Goal: Task Accomplishment & Management: Complete application form

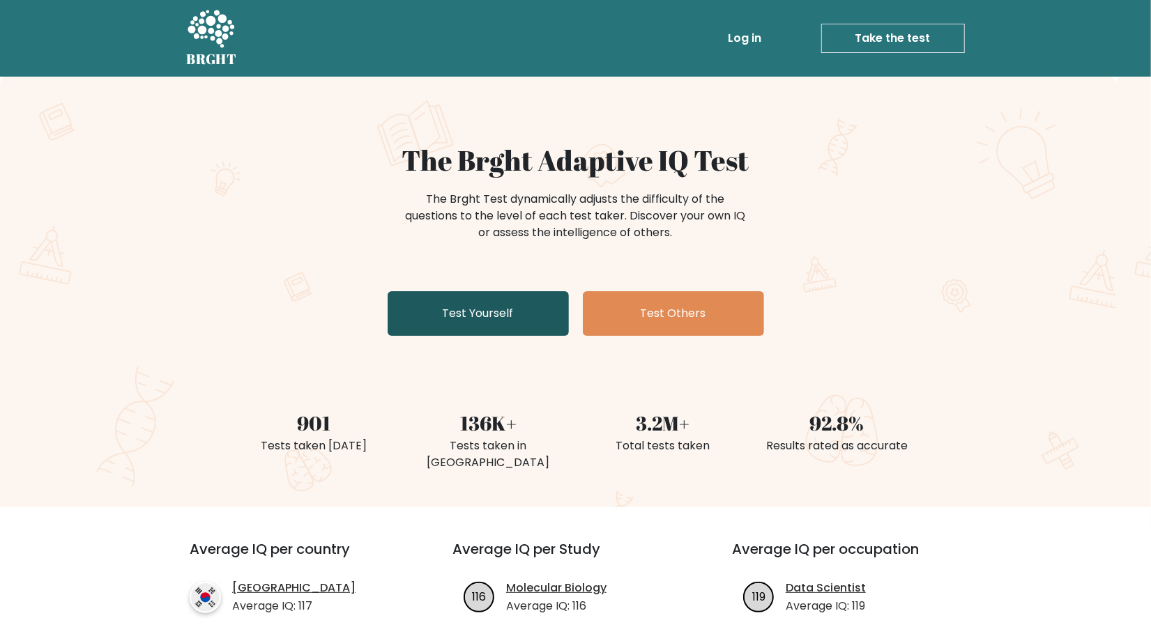
click link "Test Yourself"
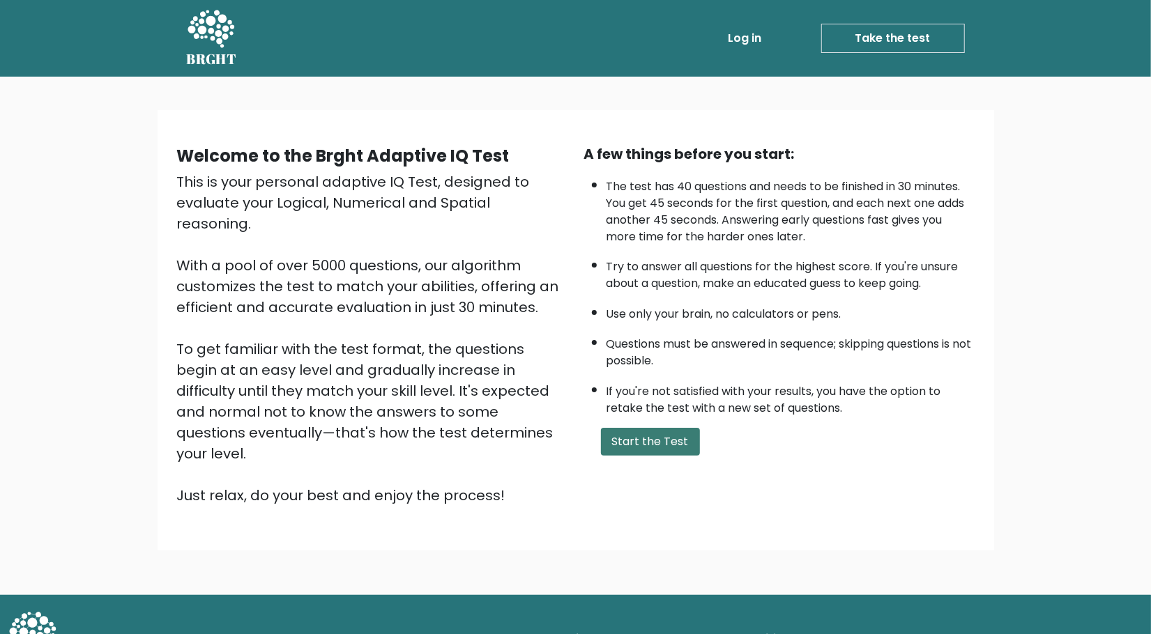
click at [668, 448] on button "Start the Test" at bounding box center [650, 442] width 99 height 28
click at [684, 450] on button "Start the Test" at bounding box center [650, 442] width 99 height 28
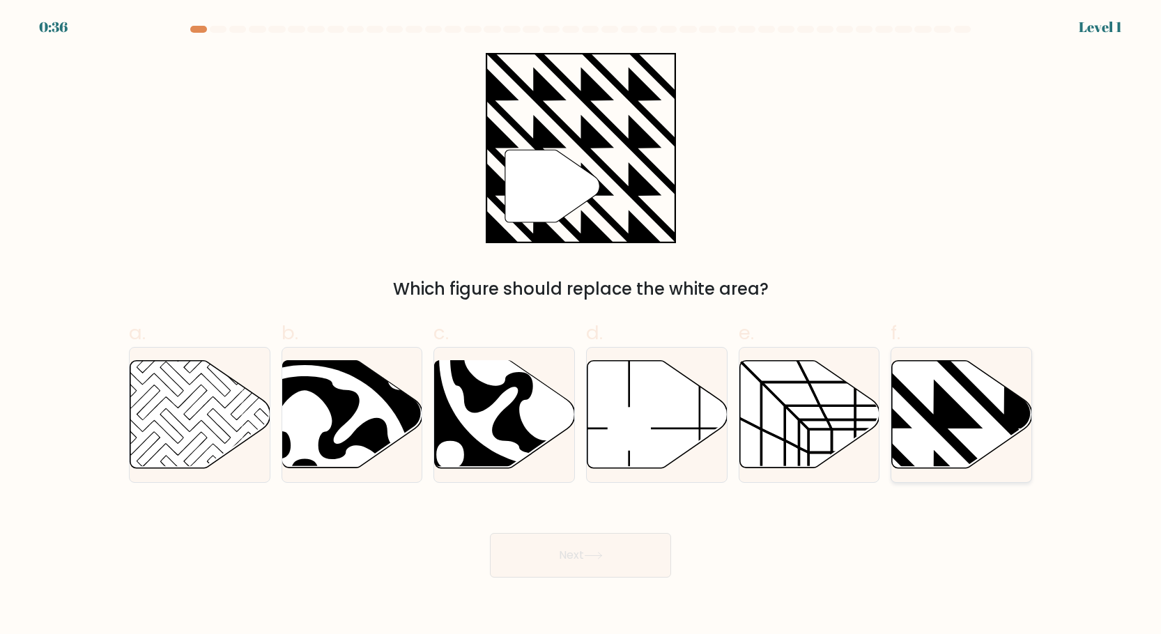
click at [967, 422] on icon at bounding box center [1004, 358] width 282 height 282
click at [581, 326] on input "f." at bounding box center [581, 321] width 1 height 9
radio input "true"
click at [539, 543] on button "Next" at bounding box center [580, 555] width 181 height 45
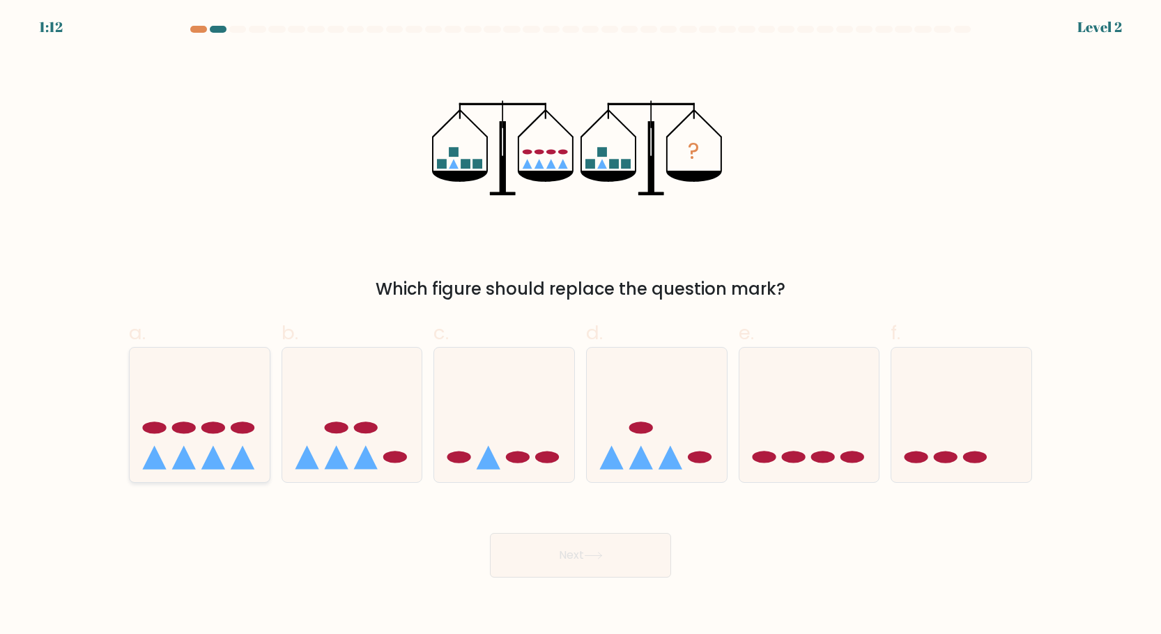
click at [201, 402] on icon at bounding box center [200, 416] width 140 height 116
click at [581, 326] on input "a." at bounding box center [581, 321] width 1 height 9
radio input "true"
click at [607, 550] on button "Next" at bounding box center [580, 555] width 181 height 45
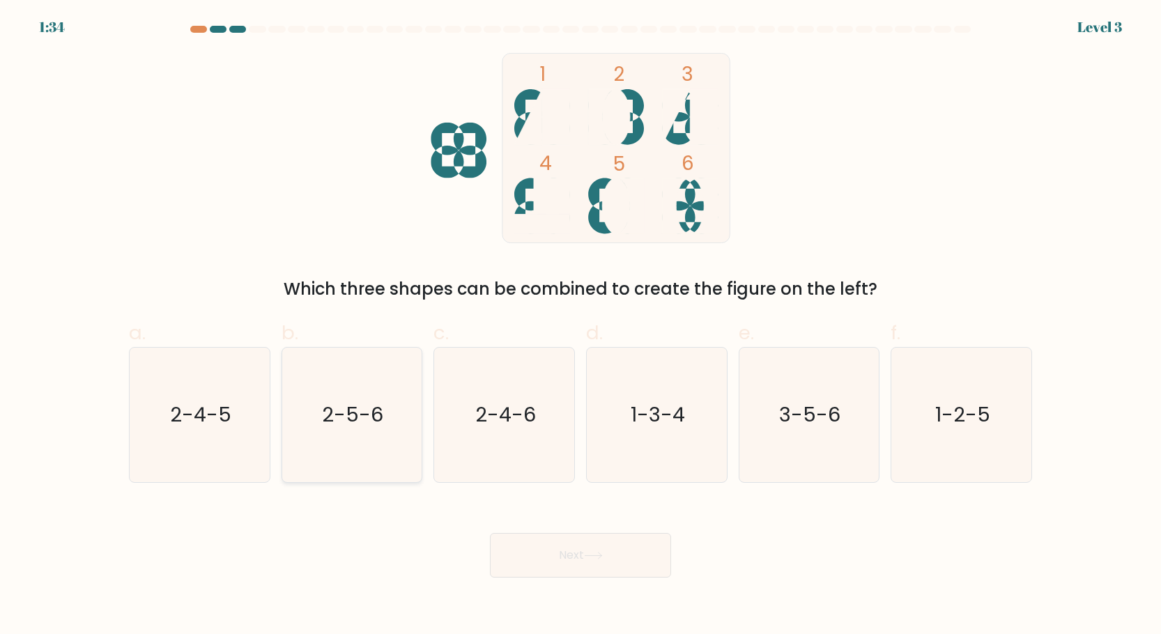
click at [384, 428] on icon "2-5-6" at bounding box center [351, 415] width 135 height 135
click at [581, 326] on input "b. 2-5-6" at bounding box center [581, 321] width 1 height 9
radio input "true"
click at [571, 568] on button "Next" at bounding box center [580, 555] width 181 height 45
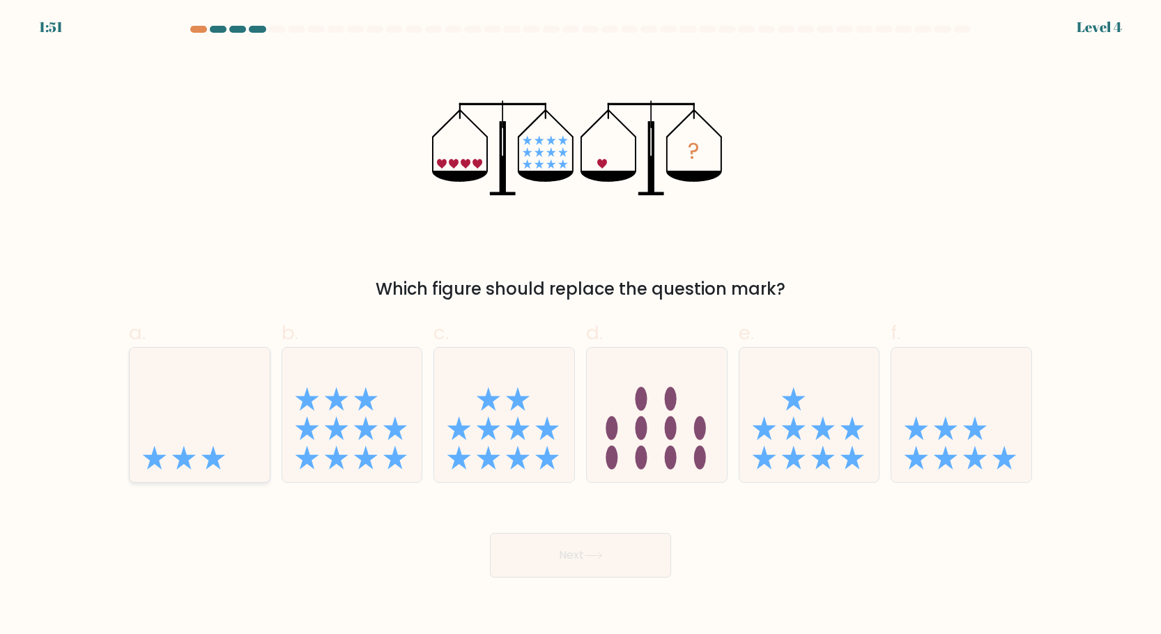
click at [241, 401] on icon at bounding box center [200, 416] width 140 height 116
click at [581, 326] on input "a." at bounding box center [581, 321] width 1 height 9
radio input "true"
click at [547, 570] on button "Next" at bounding box center [580, 555] width 181 height 45
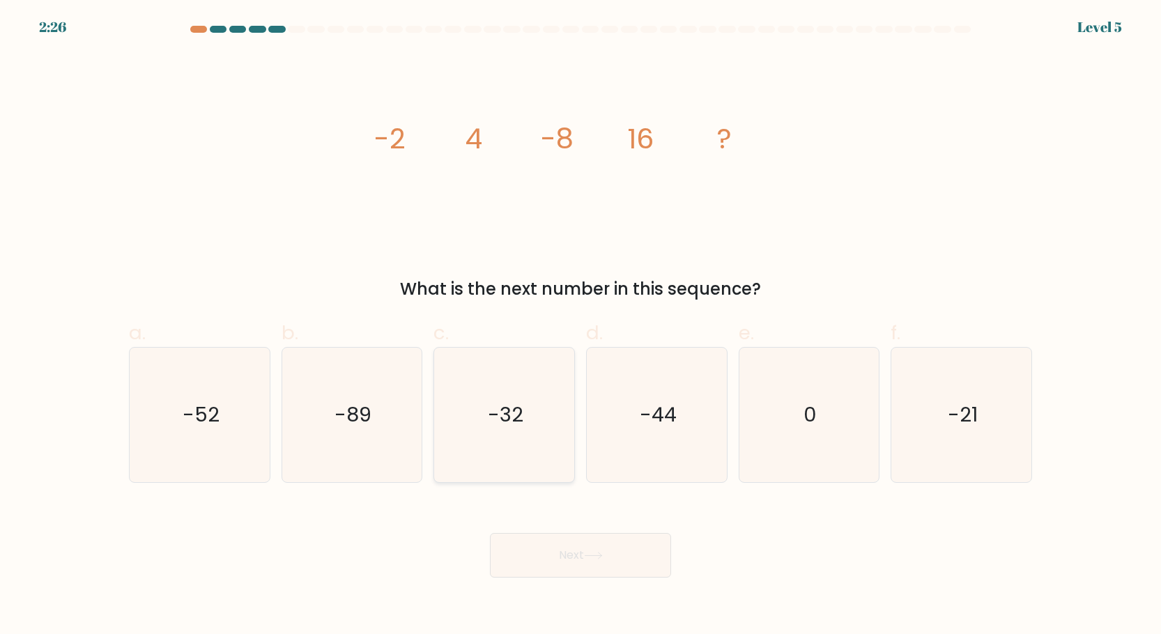
click at [521, 446] on icon "-32" at bounding box center [504, 415] width 135 height 135
click at [581, 326] on input "c. -32" at bounding box center [581, 321] width 1 height 9
radio input "true"
click at [587, 561] on button "Next" at bounding box center [580, 555] width 181 height 45
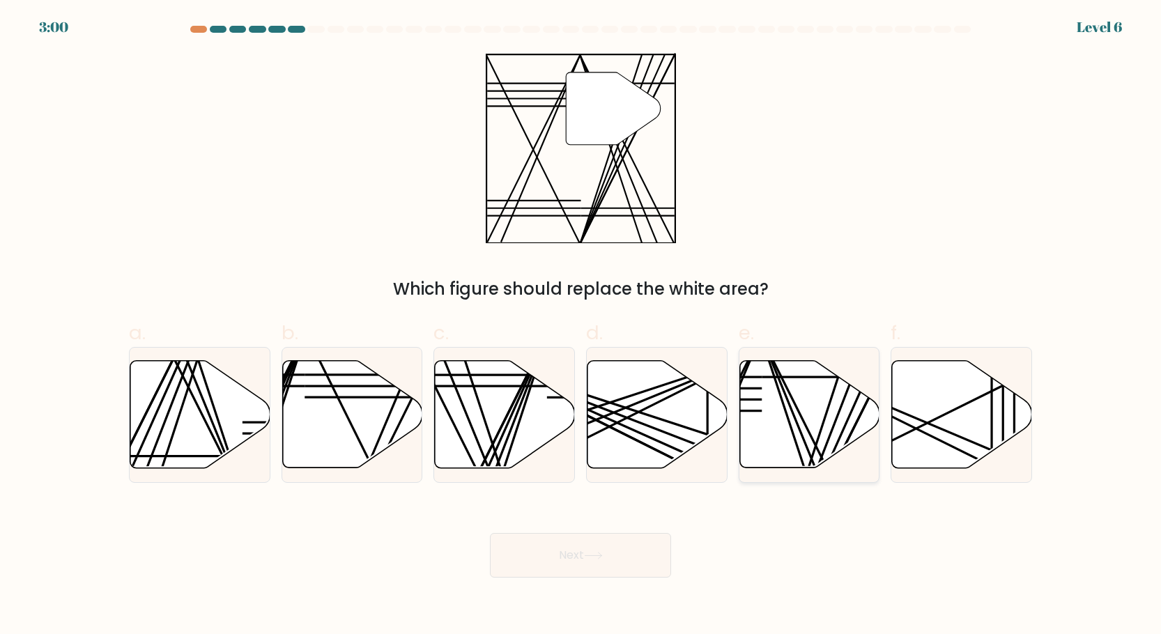
click at [812, 415] on icon at bounding box center [809, 414] width 140 height 107
click at [581, 326] on input "e." at bounding box center [581, 321] width 1 height 9
radio input "true"
click at [628, 560] on button "Next" at bounding box center [580, 555] width 181 height 45
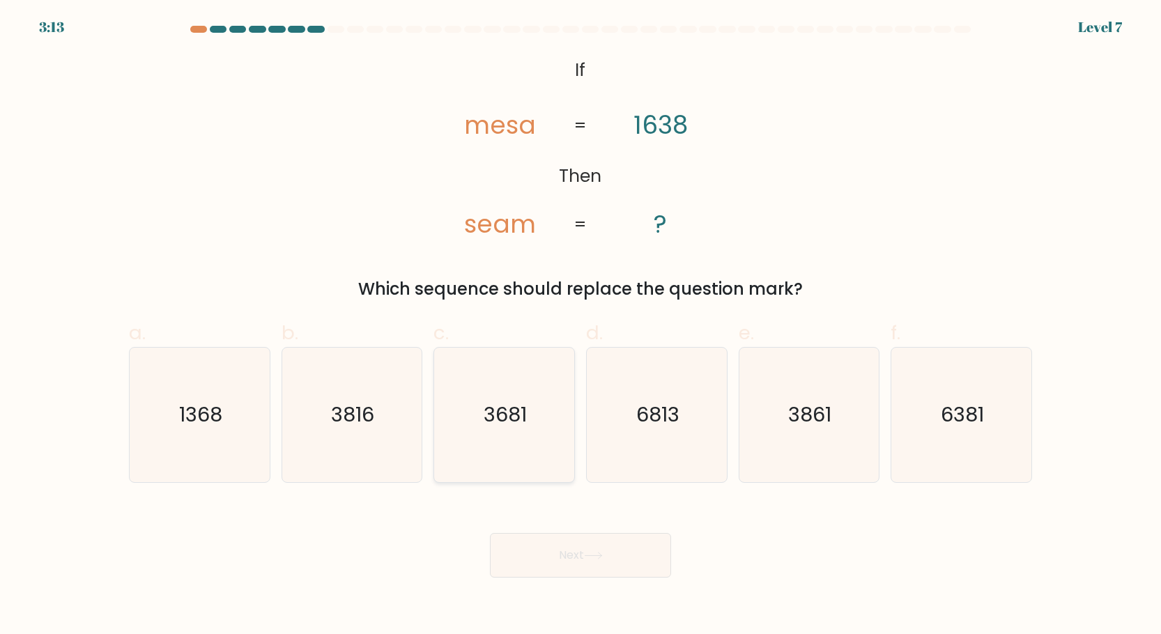
click at [530, 434] on icon "3681" at bounding box center [504, 415] width 135 height 135
click at [581, 326] on input "c. 3681" at bounding box center [581, 321] width 1 height 9
radio input "true"
click at [586, 552] on button "Next" at bounding box center [580, 555] width 181 height 45
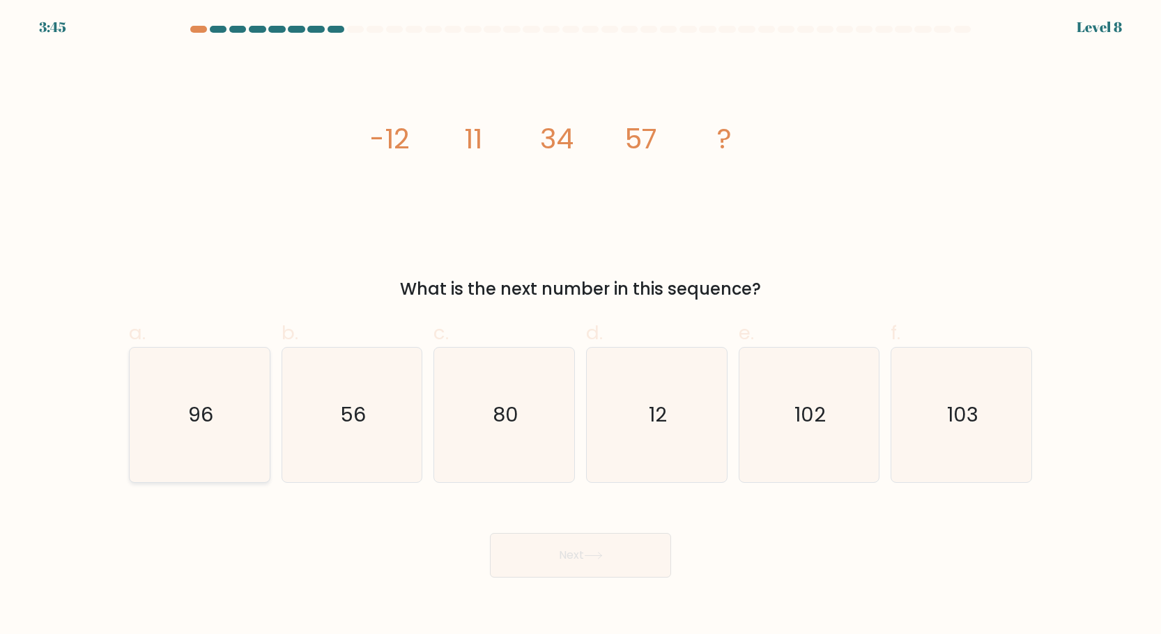
click at [229, 469] on icon "96" at bounding box center [199, 415] width 135 height 135
click at [581, 326] on input "a. 96" at bounding box center [581, 321] width 1 height 9
radio input "true"
click at [586, 571] on button "Next" at bounding box center [580, 555] width 181 height 45
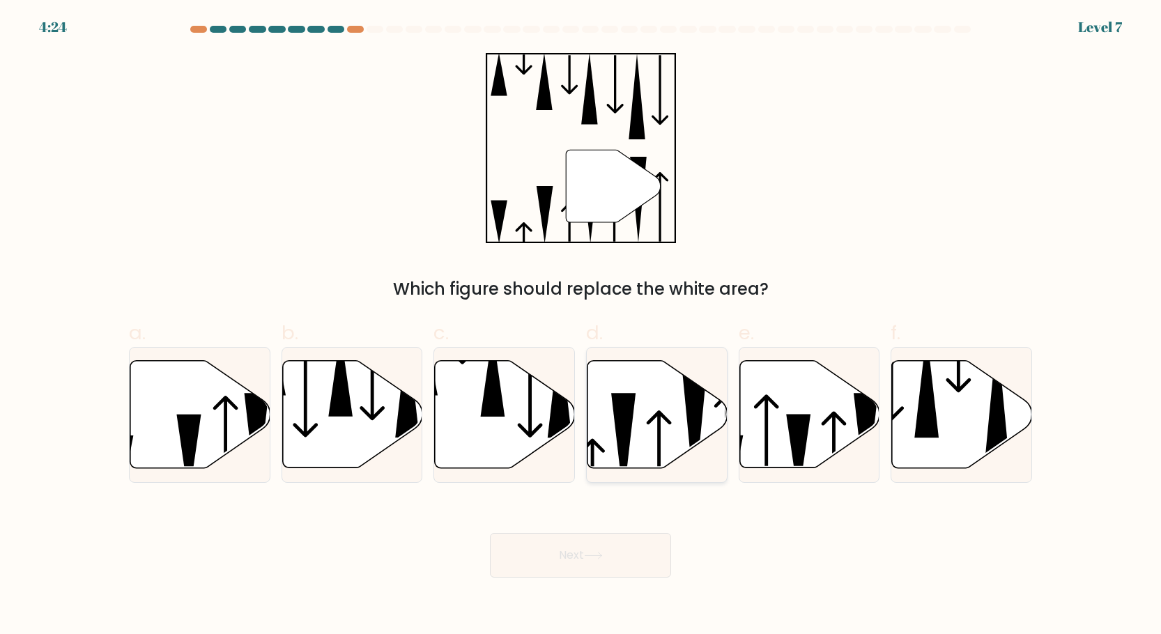
click at [643, 431] on icon at bounding box center [658, 414] width 140 height 107
click at [581, 326] on input "d." at bounding box center [581, 321] width 1 height 9
radio input "true"
click at [594, 565] on button "Next" at bounding box center [580, 555] width 181 height 45
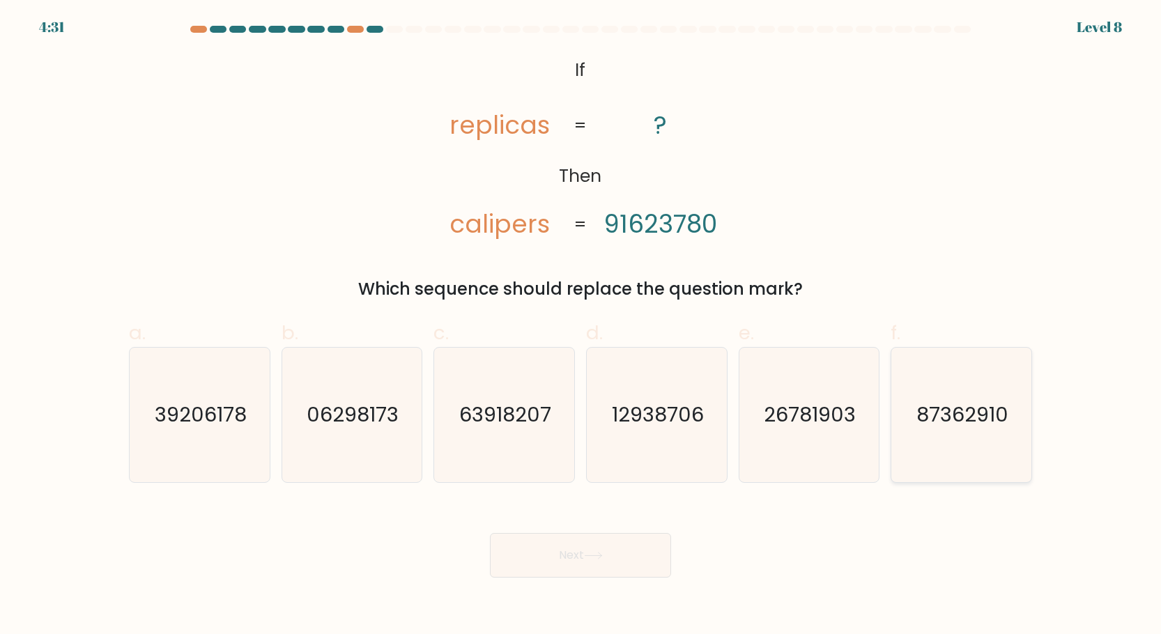
click at [981, 433] on icon "87362910" at bounding box center [961, 415] width 135 height 135
click at [581, 326] on input "f. 87362910" at bounding box center [581, 321] width 1 height 9
radio input "true"
click at [613, 561] on button "Next" at bounding box center [580, 555] width 181 height 45
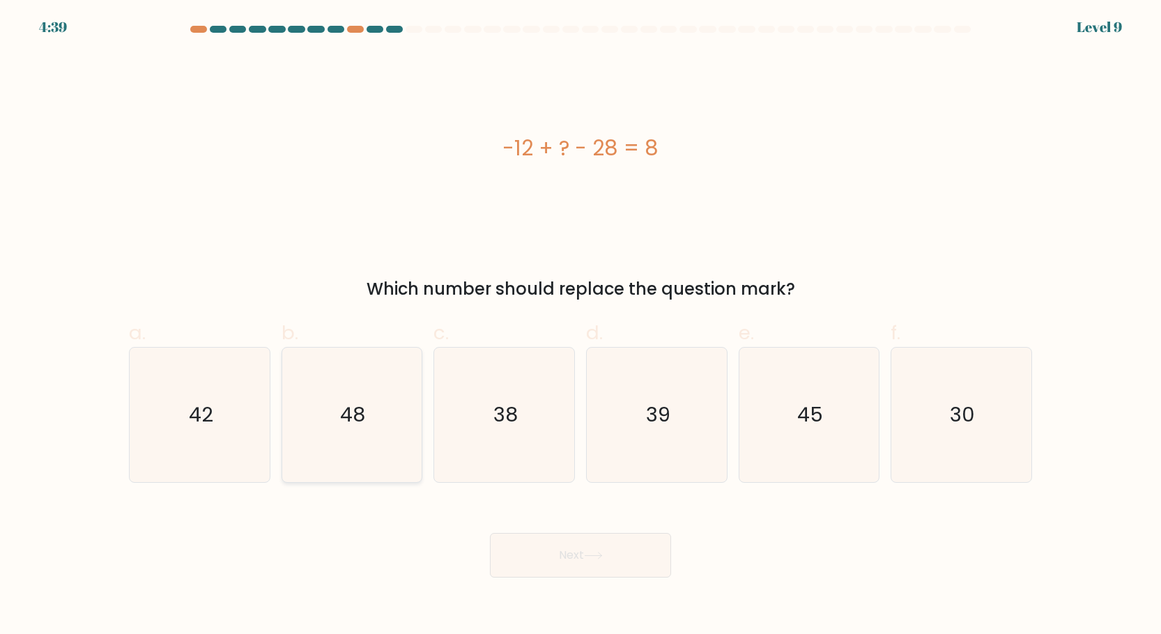
click at [411, 436] on icon "48" at bounding box center [351, 415] width 135 height 135
click at [581, 326] on input "b. 48" at bounding box center [581, 321] width 1 height 9
radio input "true"
click at [558, 565] on button "Next" at bounding box center [580, 555] width 181 height 45
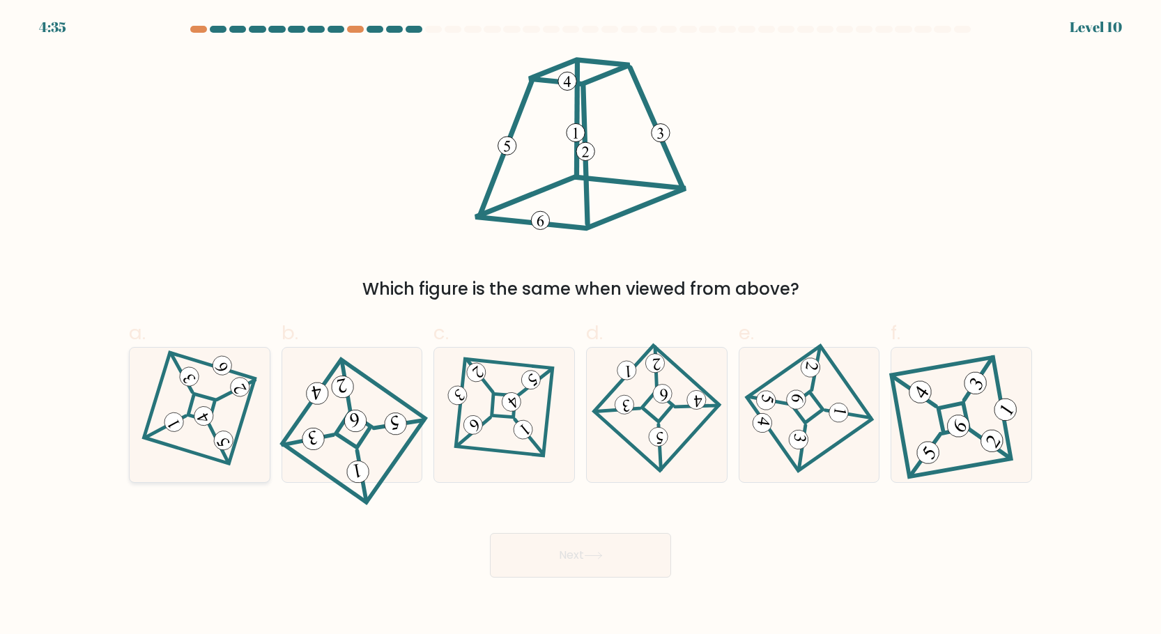
click at [231, 452] on 116 at bounding box center [200, 409] width 112 height 112
click at [581, 326] on input "a." at bounding box center [581, 321] width 1 height 9
radio input "true"
click at [565, 554] on button "Next" at bounding box center [580, 555] width 181 height 45
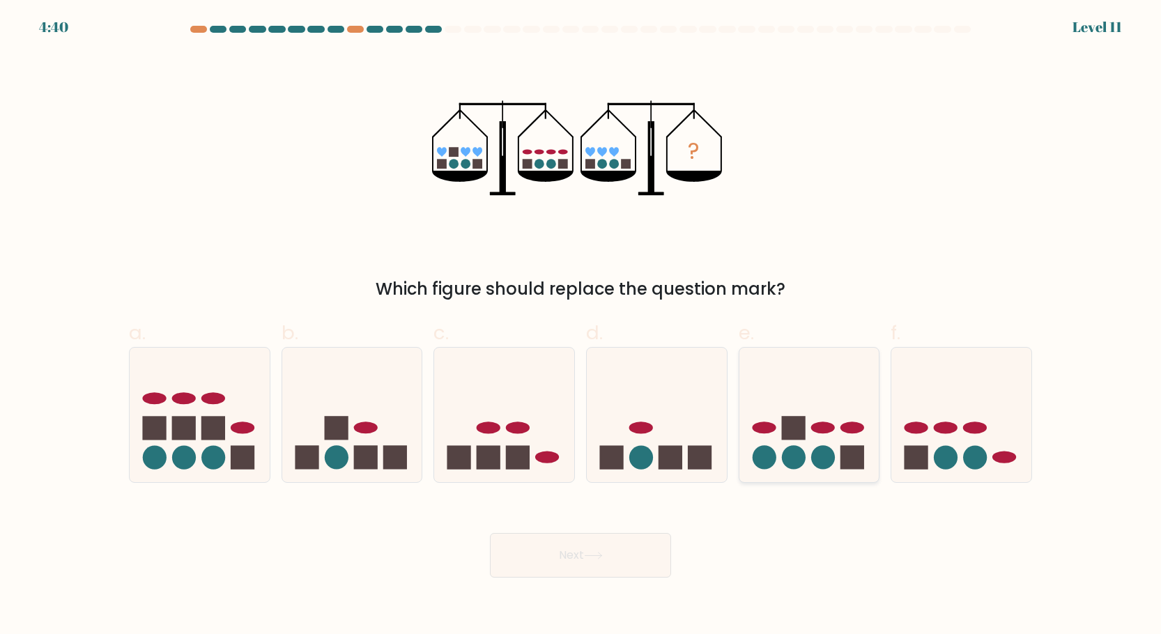
click at [865, 424] on icon at bounding box center [809, 416] width 140 height 116
click at [581, 326] on input "e." at bounding box center [581, 321] width 1 height 9
radio input "true"
click at [949, 411] on icon at bounding box center [961, 416] width 140 height 116
click at [581, 326] on input "f." at bounding box center [581, 321] width 1 height 9
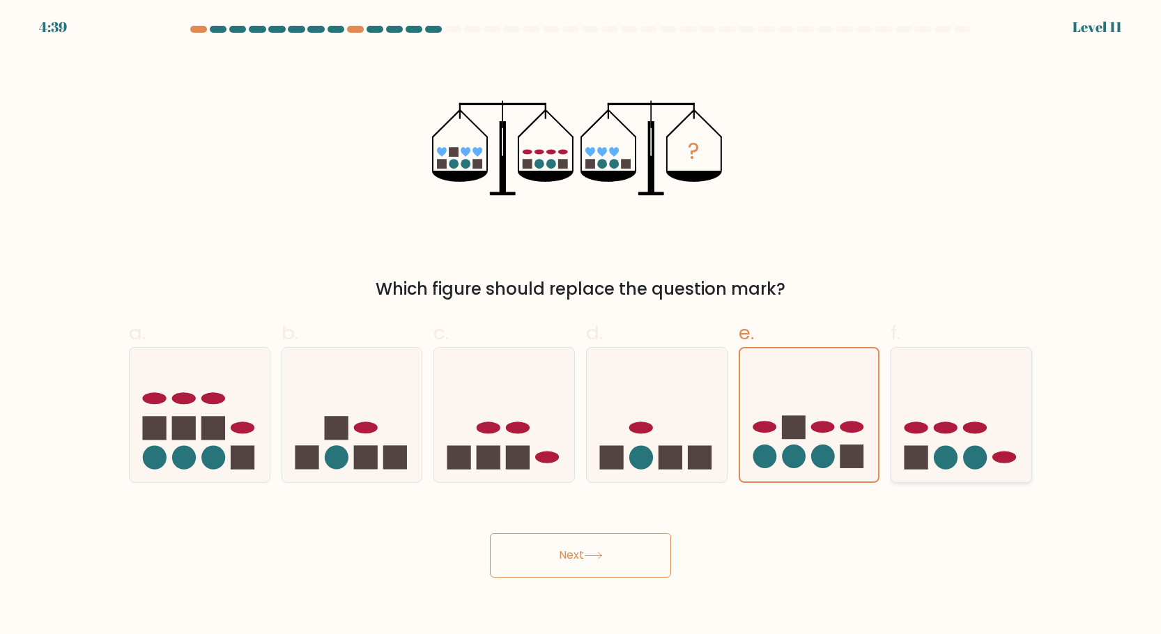
radio input "true"
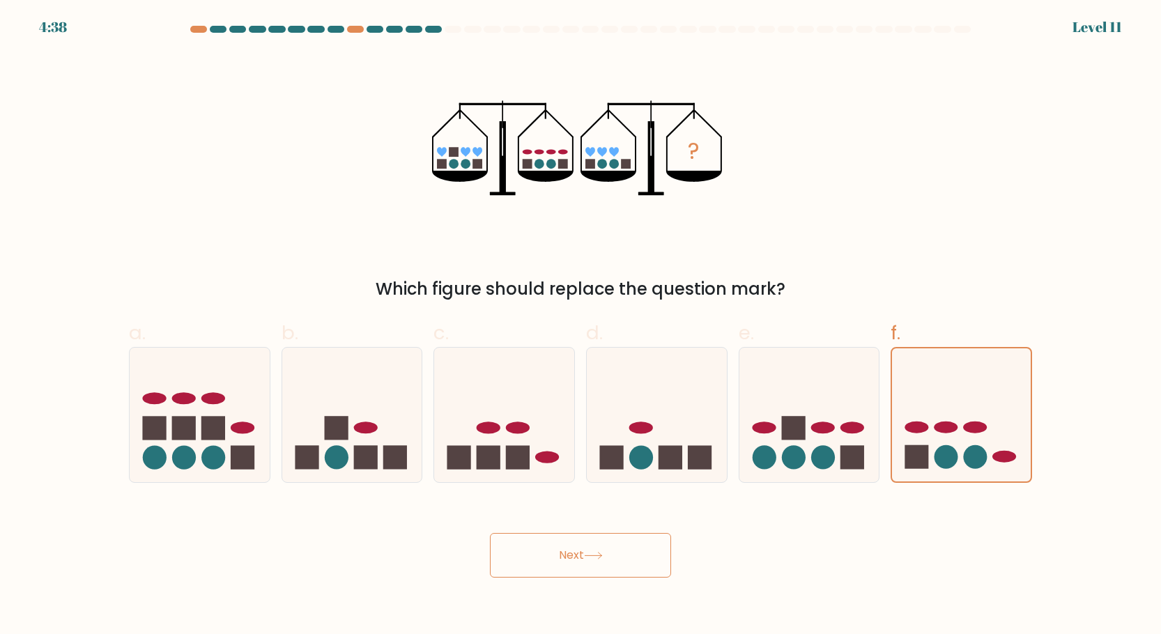
click at [554, 559] on button "Next" at bounding box center [580, 555] width 181 height 45
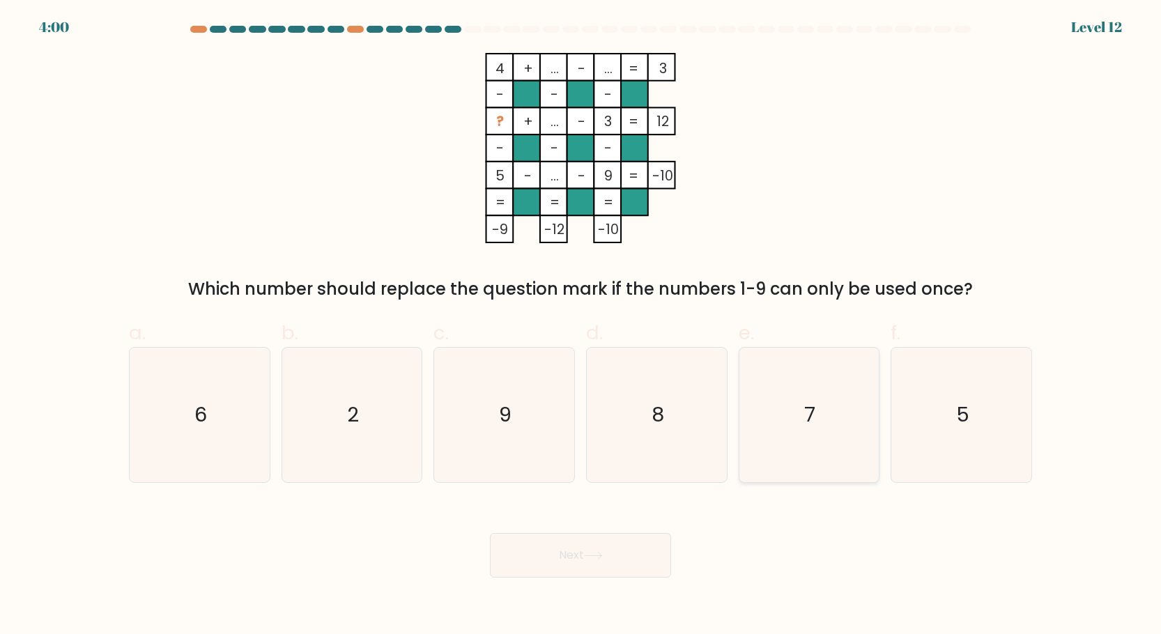
click at [854, 427] on icon "7" at bounding box center [809, 415] width 135 height 135
click at [581, 326] on input "e. 7" at bounding box center [581, 321] width 1 height 9
radio input "true"
click at [588, 572] on button "Next" at bounding box center [580, 555] width 181 height 45
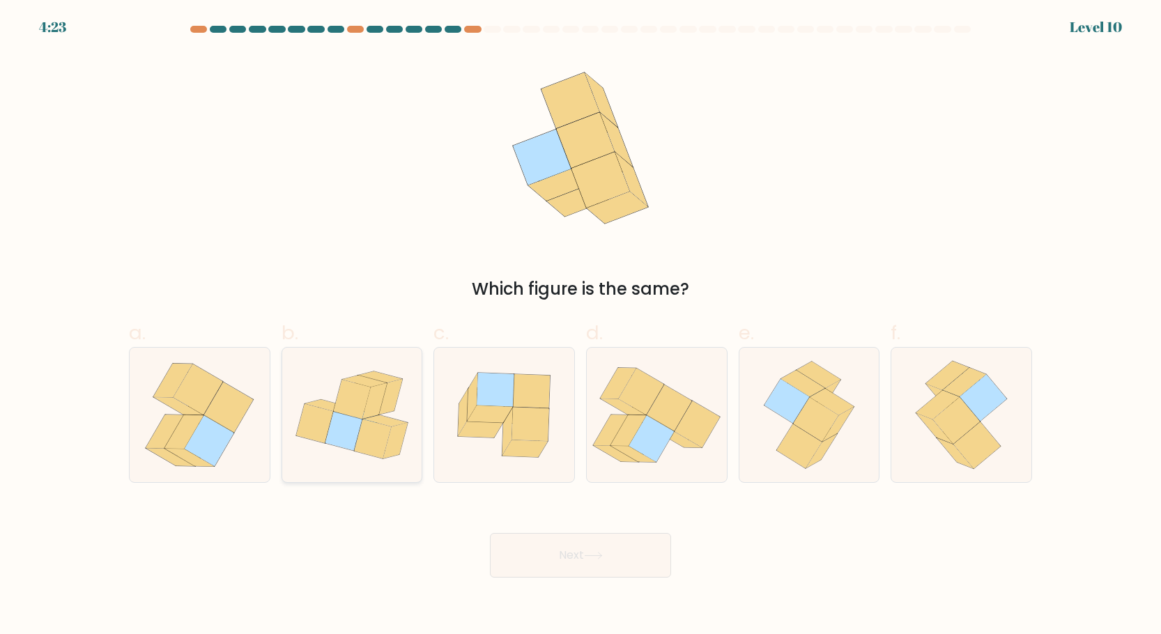
click at [399, 392] on icon at bounding box center [352, 415] width 140 height 125
click at [581, 326] on input "b." at bounding box center [581, 321] width 1 height 9
radio input "true"
click at [586, 543] on button "Next" at bounding box center [580, 555] width 181 height 45
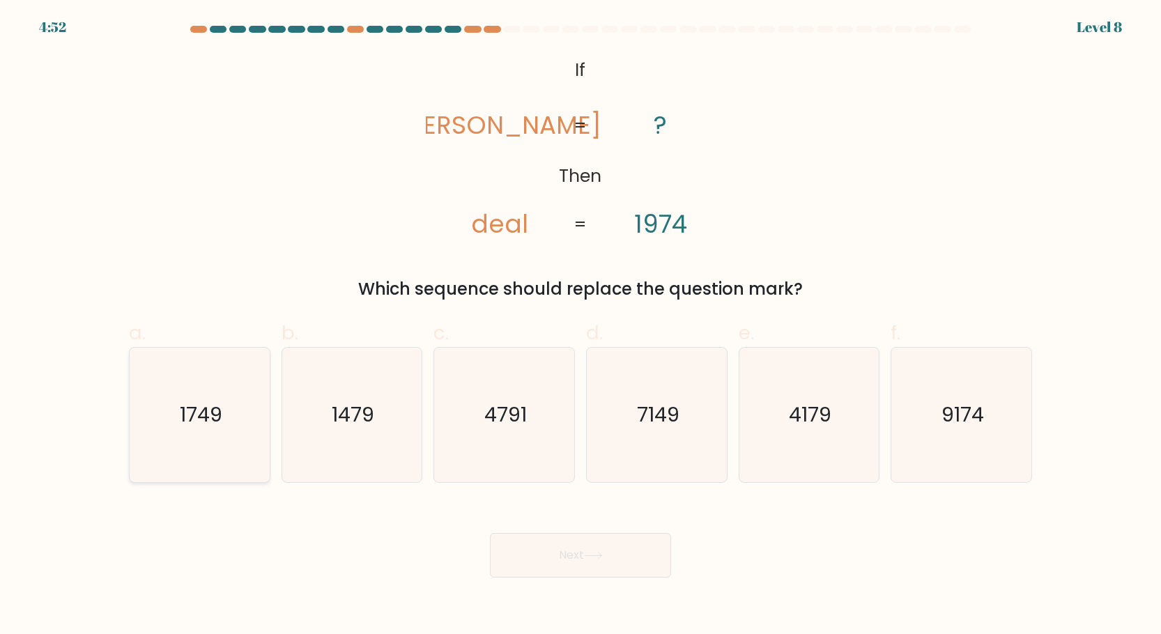
click at [265, 428] on icon "1749" at bounding box center [199, 415] width 135 height 135
click at [581, 326] on input "a. 1749" at bounding box center [581, 321] width 1 height 9
radio input "true"
click at [529, 567] on button "Next" at bounding box center [580, 555] width 181 height 45
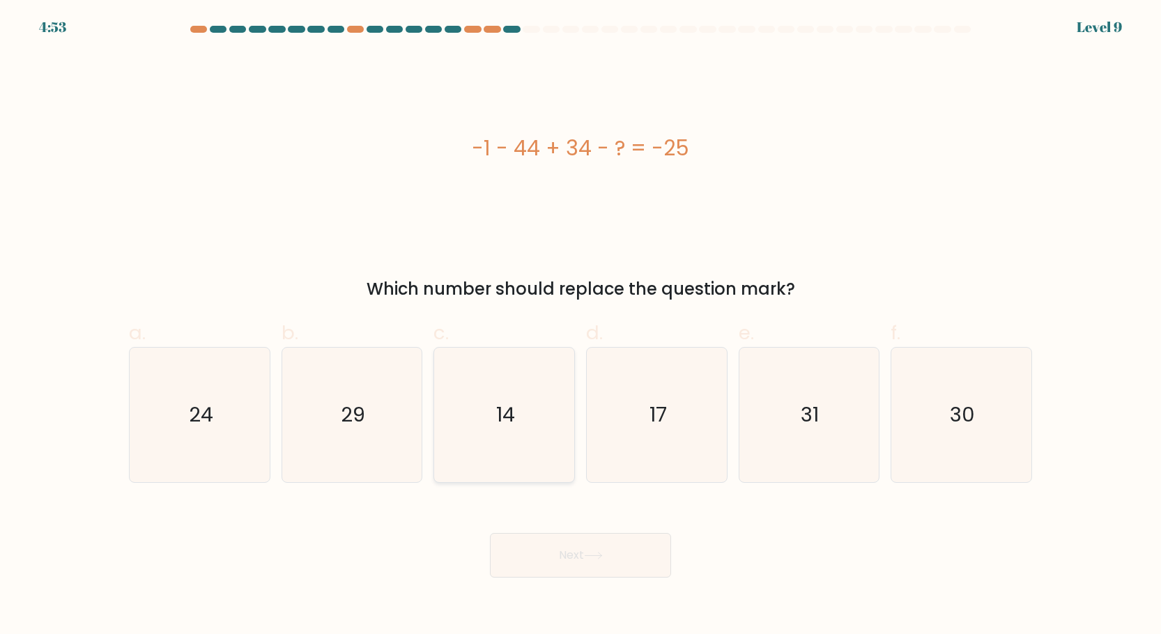
click at [521, 422] on icon "14" at bounding box center [504, 415] width 135 height 135
click at [581, 326] on input "c. 14" at bounding box center [581, 321] width 1 height 9
radio input "true"
click at [579, 538] on button "Next" at bounding box center [580, 555] width 181 height 45
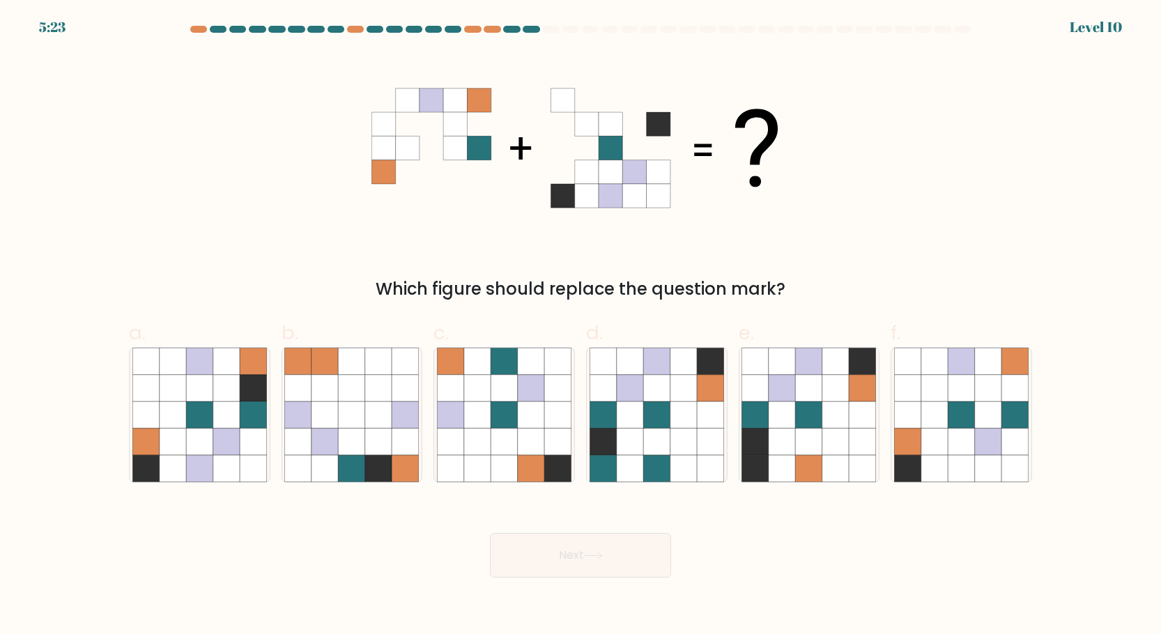
click at [563, 170] on icon at bounding box center [563, 172] width 24 height 24
click at [176, 422] on icon at bounding box center [173, 415] width 26 height 26
click at [581, 326] on input "a." at bounding box center [581, 321] width 1 height 9
radio input "true"
click at [605, 562] on button "Next" at bounding box center [580, 555] width 181 height 45
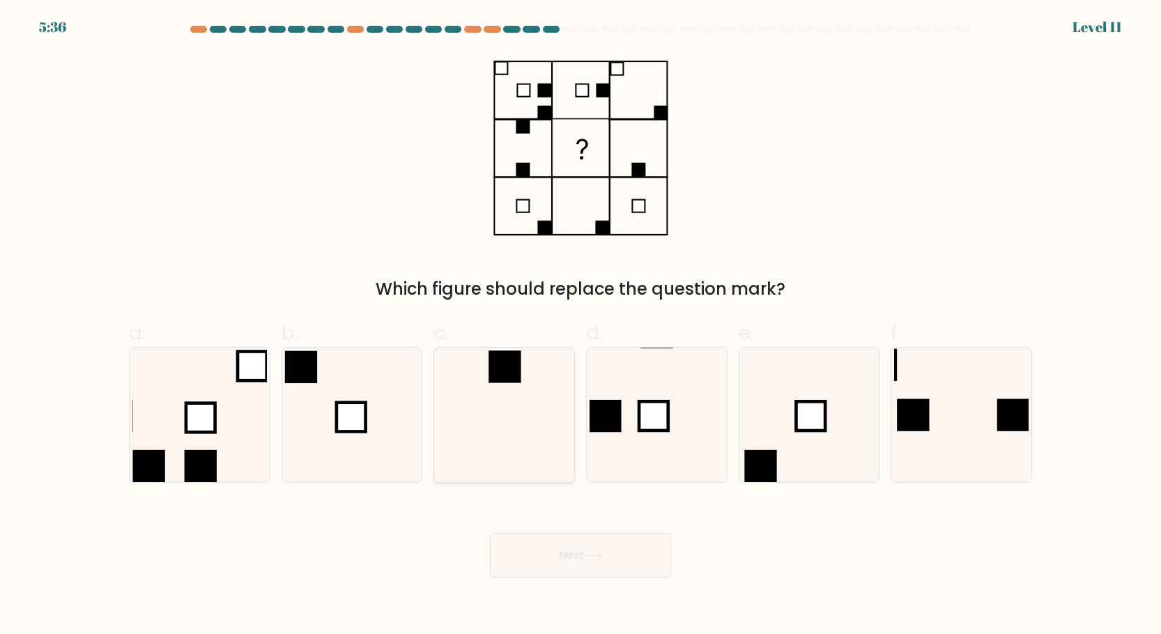
click at [461, 404] on icon at bounding box center [504, 415] width 135 height 135
click at [581, 326] on input "c." at bounding box center [581, 321] width 1 height 9
radio input "true"
click at [569, 543] on button "Next" at bounding box center [580, 555] width 181 height 45
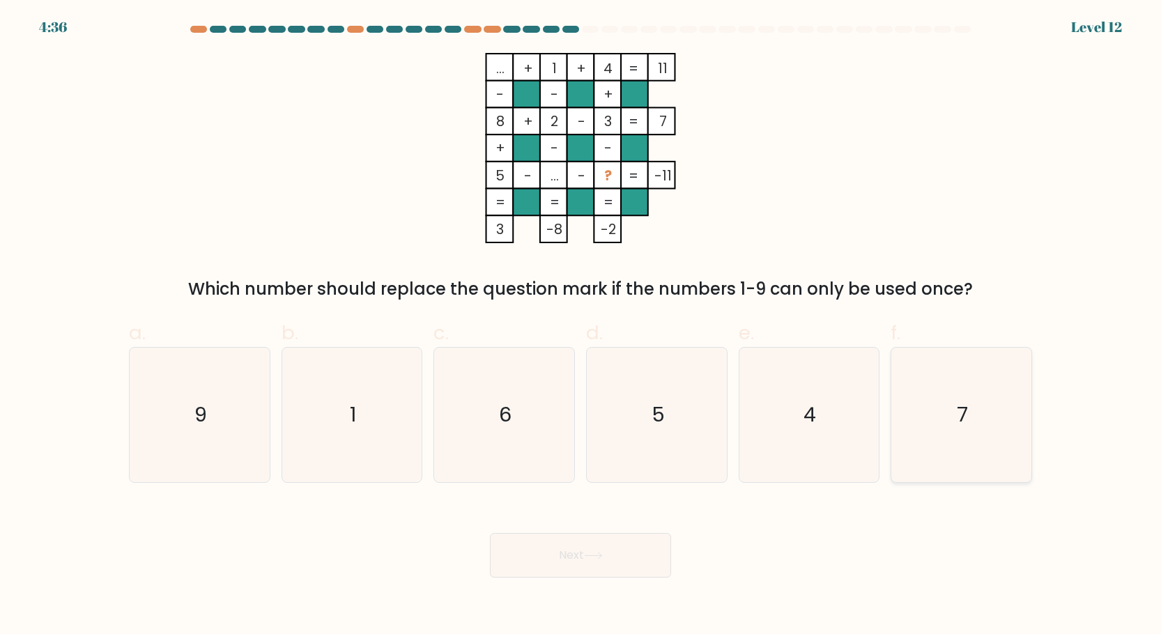
click at [960, 395] on icon "7" at bounding box center [961, 415] width 135 height 135
click at [581, 326] on input "f. 7" at bounding box center [581, 321] width 1 height 9
radio input "true"
click at [629, 555] on button "Next" at bounding box center [580, 555] width 181 height 45
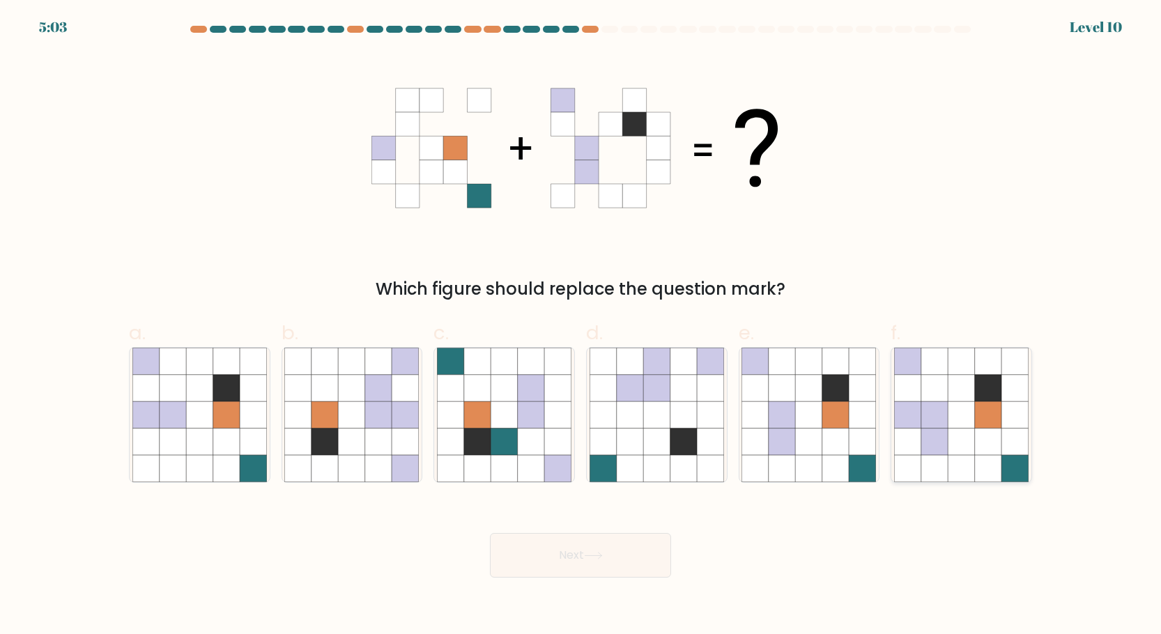
click at [979, 426] on icon at bounding box center [988, 415] width 26 height 26
click at [581, 326] on input "f." at bounding box center [581, 321] width 1 height 9
radio input "true"
click at [637, 558] on button "Next" at bounding box center [580, 555] width 181 height 45
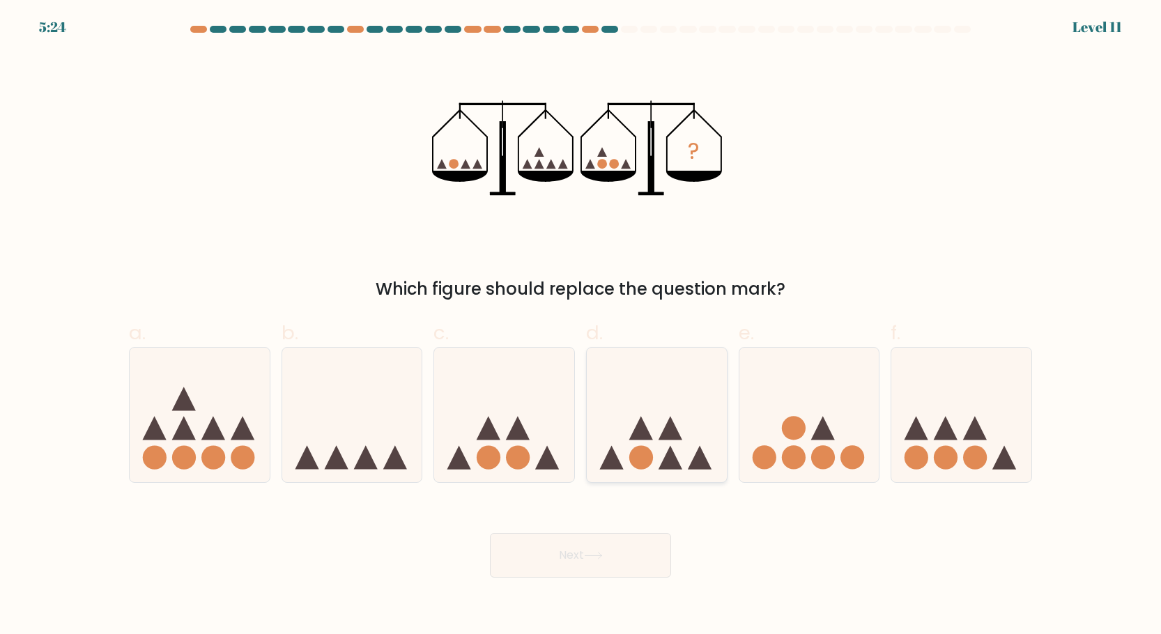
click at [640, 429] on icon at bounding box center [641, 428] width 24 height 24
click at [581, 326] on input "d." at bounding box center [581, 321] width 1 height 9
radio input "true"
click at [610, 553] on button "Next" at bounding box center [580, 555] width 181 height 45
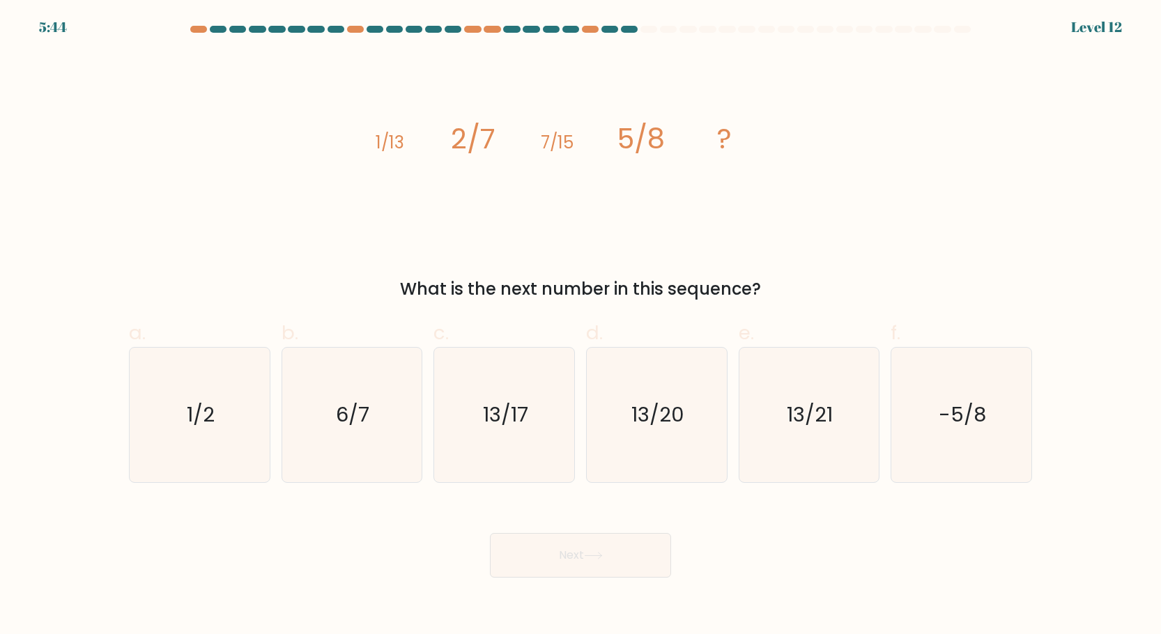
click at [795, 496] on form at bounding box center [580, 302] width 1161 height 552
click at [795, 467] on icon "13/21" at bounding box center [809, 415] width 135 height 135
click at [581, 326] on input "e. 13/21" at bounding box center [581, 321] width 1 height 9
radio input "true"
click at [615, 567] on button "Next" at bounding box center [580, 555] width 181 height 45
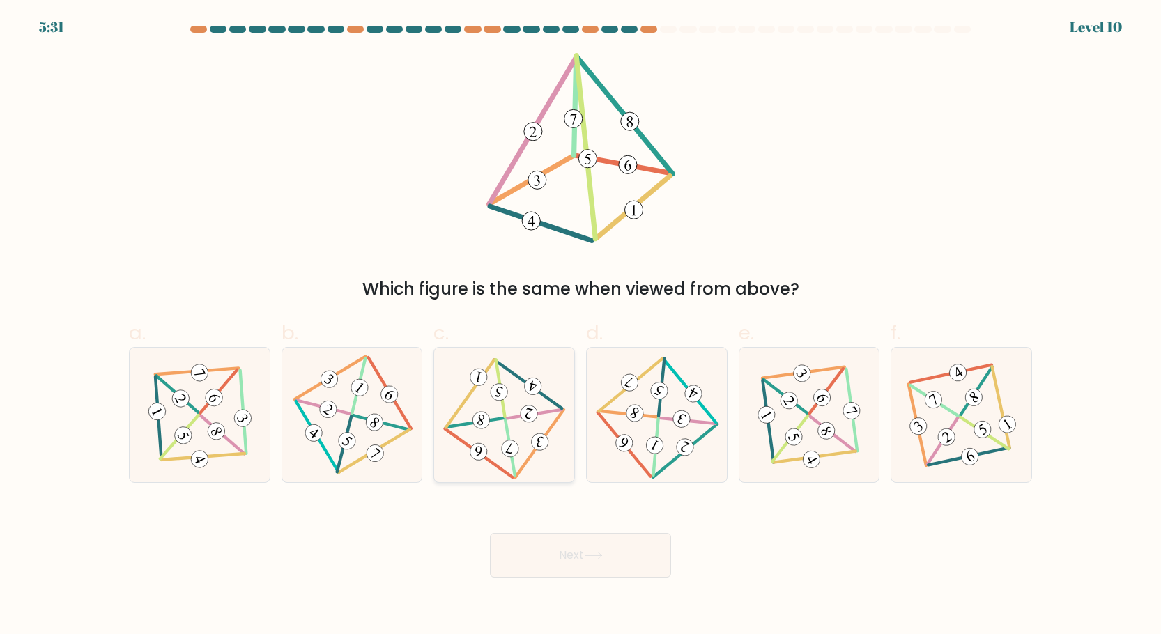
click at [479, 427] on 343 at bounding box center [480, 420] width 20 height 20
click at [581, 326] on input "c." at bounding box center [581, 321] width 1 height 9
radio input "true"
click at [571, 561] on button "Next" at bounding box center [580, 555] width 181 height 45
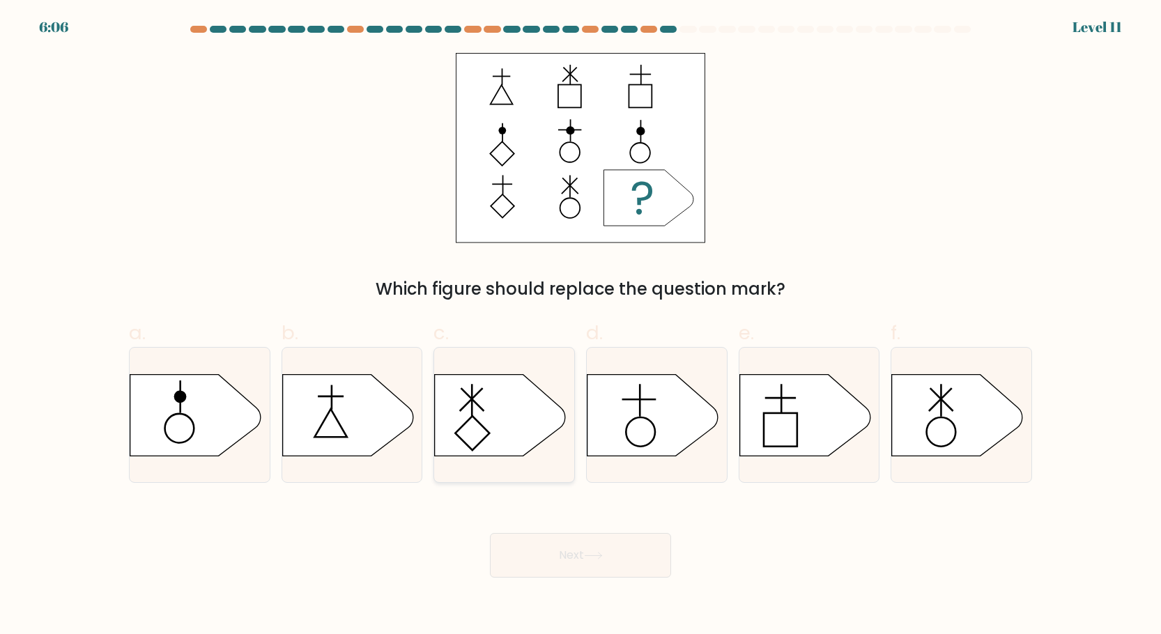
click at [512, 427] on icon at bounding box center [500, 415] width 131 height 82
click at [581, 326] on input "c." at bounding box center [581, 321] width 1 height 9
radio input "true"
click at [577, 578] on body "6:06 Level 11" at bounding box center [580, 317] width 1161 height 634
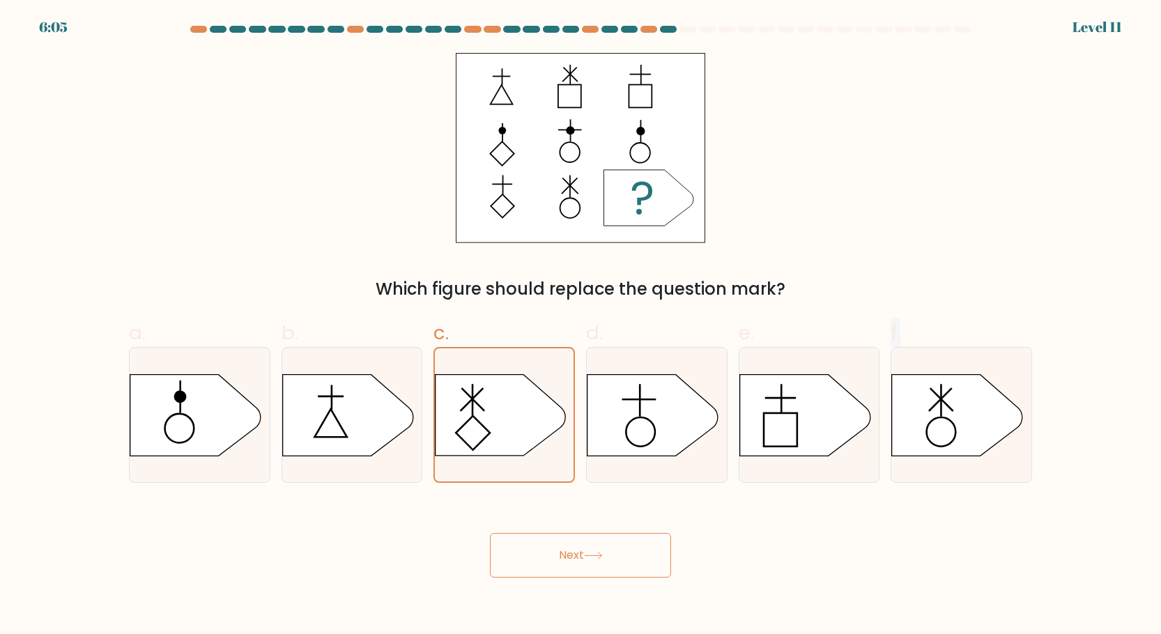
click at [577, 578] on body "6:05 Level 11" at bounding box center [580, 317] width 1161 height 634
click at [576, 567] on button "Next" at bounding box center [580, 555] width 181 height 45
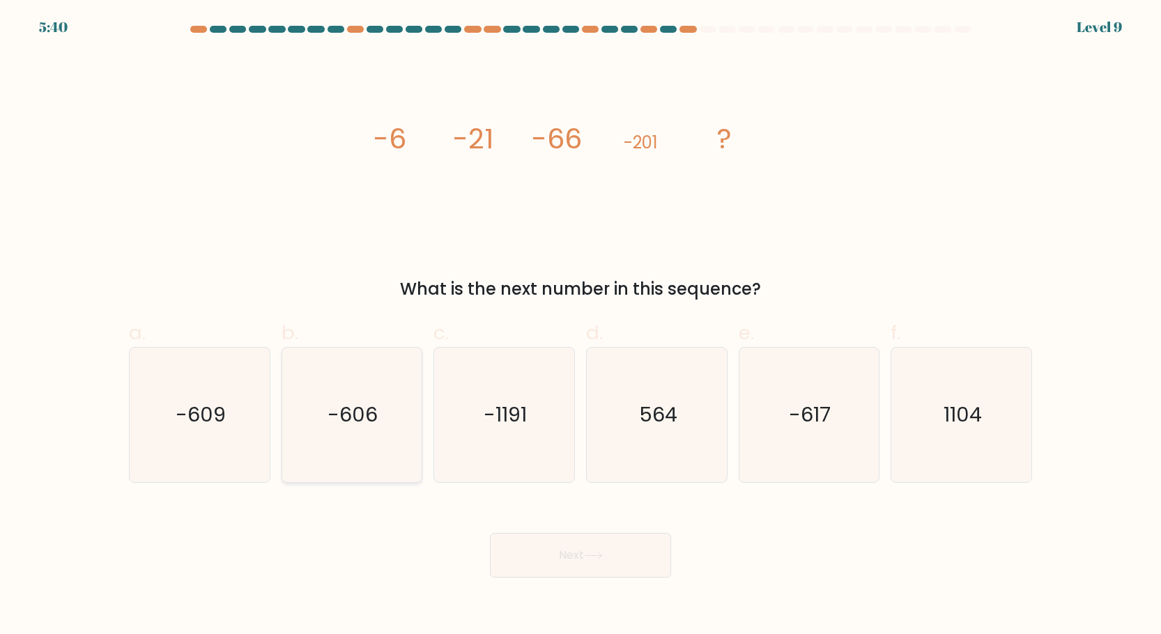
click at [360, 444] on icon "-606" at bounding box center [351, 415] width 135 height 135
click at [581, 326] on input "b. -606" at bounding box center [581, 321] width 1 height 9
radio input "true"
click at [603, 560] on icon at bounding box center [593, 556] width 19 height 8
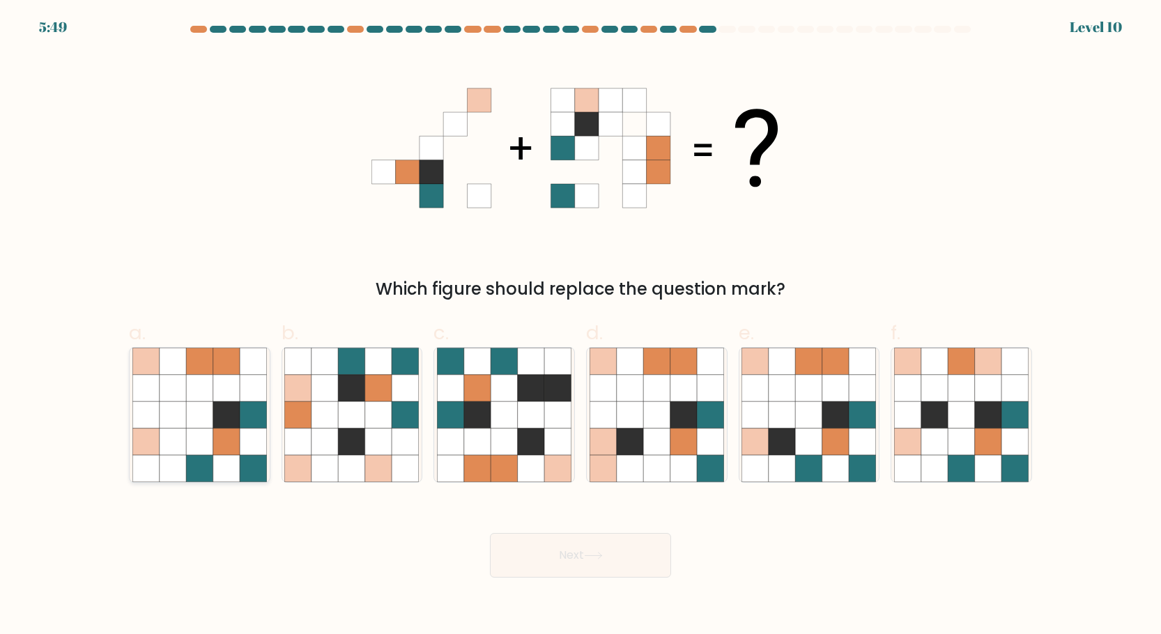
click at [243, 472] on icon at bounding box center [253, 468] width 26 height 26
click at [581, 326] on input "a." at bounding box center [581, 321] width 1 height 9
radio input "true"
click at [608, 558] on button "Next" at bounding box center [580, 555] width 181 height 45
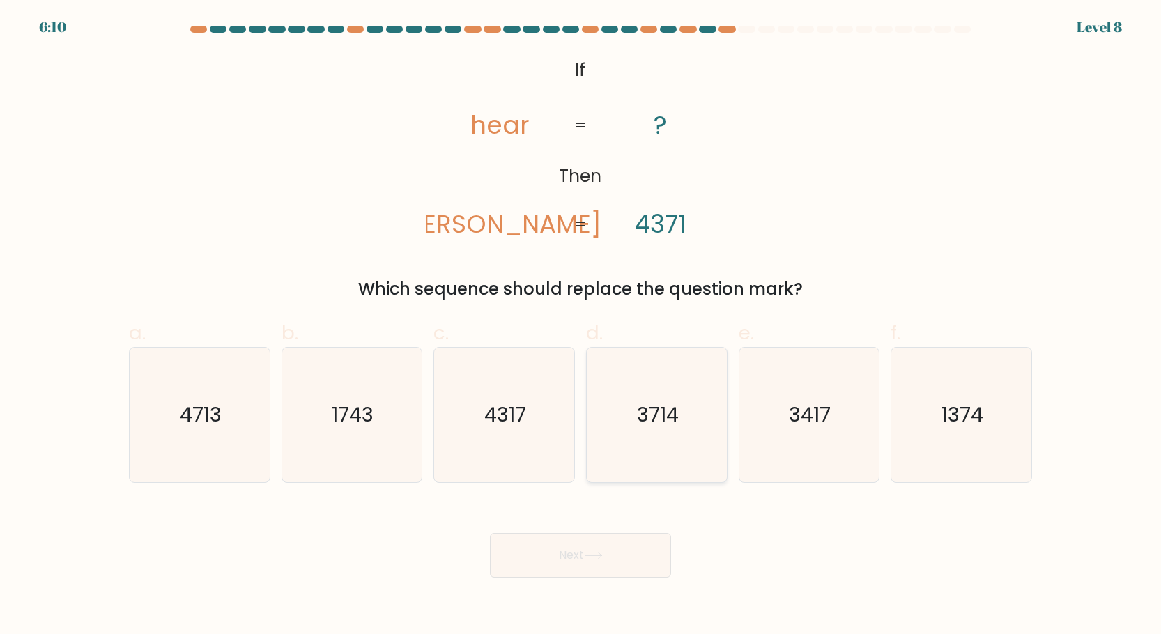
click at [688, 399] on icon "3714" at bounding box center [657, 415] width 135 height 135
click at [581, 326] on input "d. 3714" at bounding box center [581, 321] width 1 height 9
radio input "true"
click at [613, 547] on button "Next" at bounding box center [580, 555] width 181 height 45
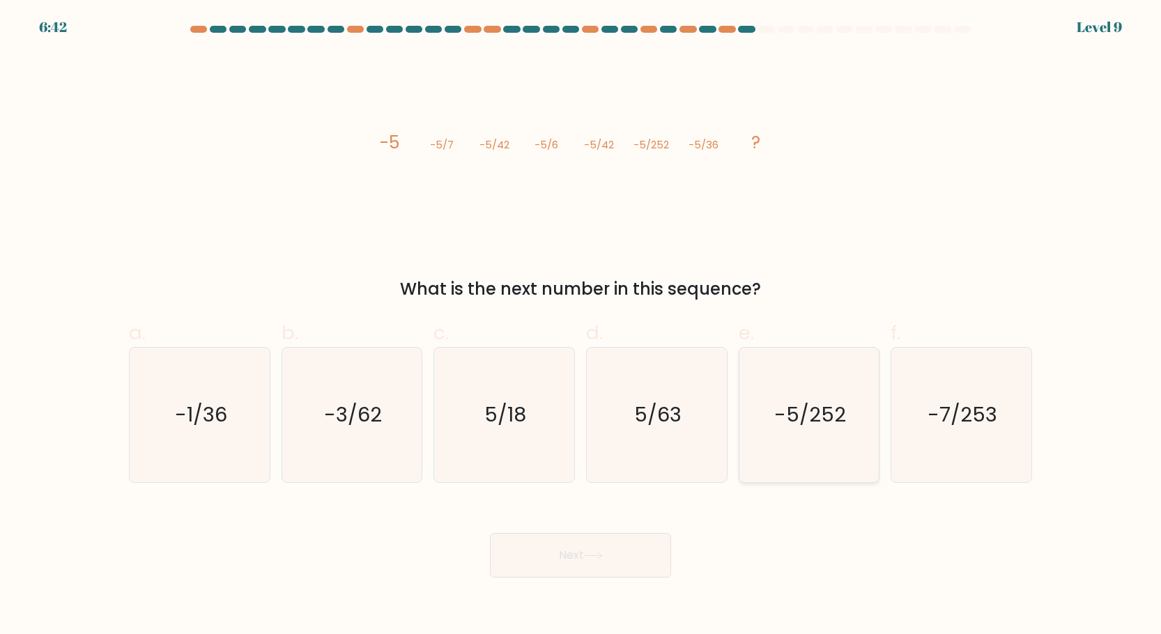
click at [842, 427] on text "-5/252" at bounding box center [810, 415] width 72 height 28
click at [581, 326] on input "e. -5/252" at bounding box center [581, 321] width 1 height 9
radio input "true"
click at [636, 554] on button "Next" at bounding box center [580, 555] width 181 height 45
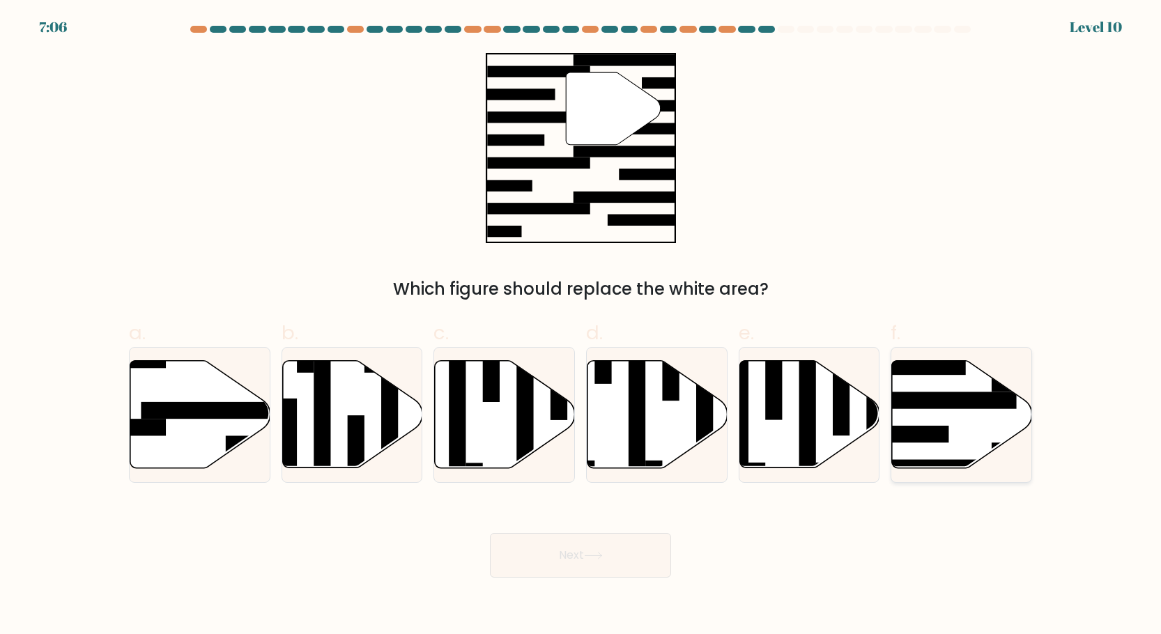
click at [935, 438] on rect at bounding box center [906, 434] width 84 height 17
click at [581, 326] on input "f." at bounding box center [581, 321] width 1 height 9
radio input "true"
click at [577, 564] on button "Next" at bounding box center [580, 555] width 181 height 45
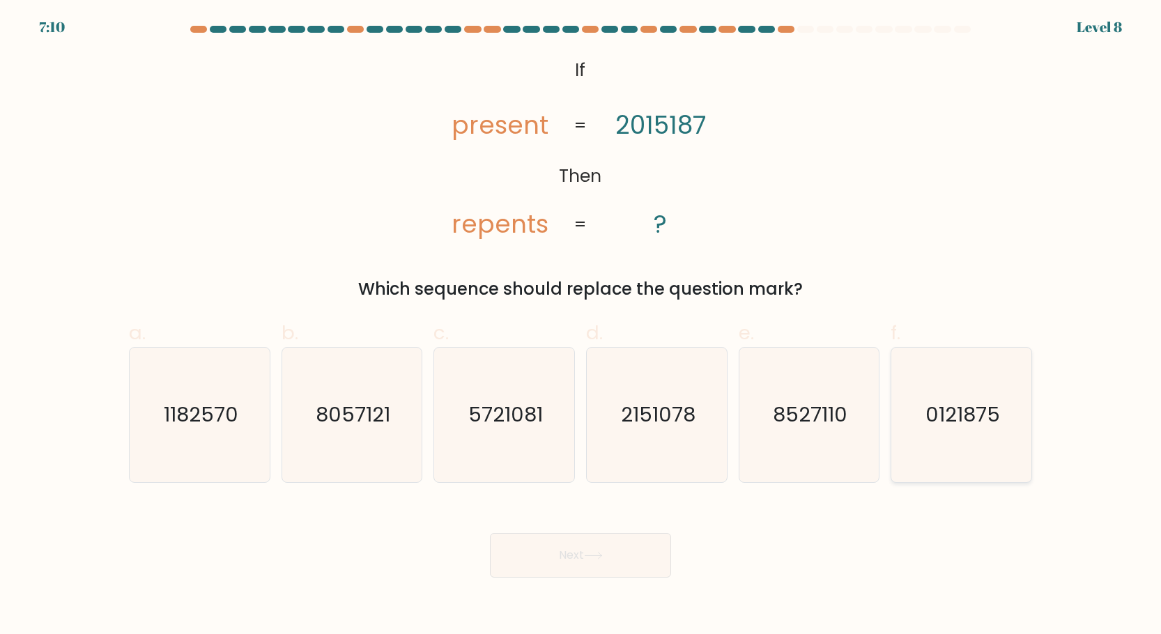
click at [939, 402] on text "0121875" at bounding box center [963, 415] width 75 height 28
click at [581, 326] on input "f. 0121875" at bounding box center [581, 321] width 1 height 9
radio input "true"
click at [616, 565] on button "Next" at bounding box center [580, 555] width 181 height 45
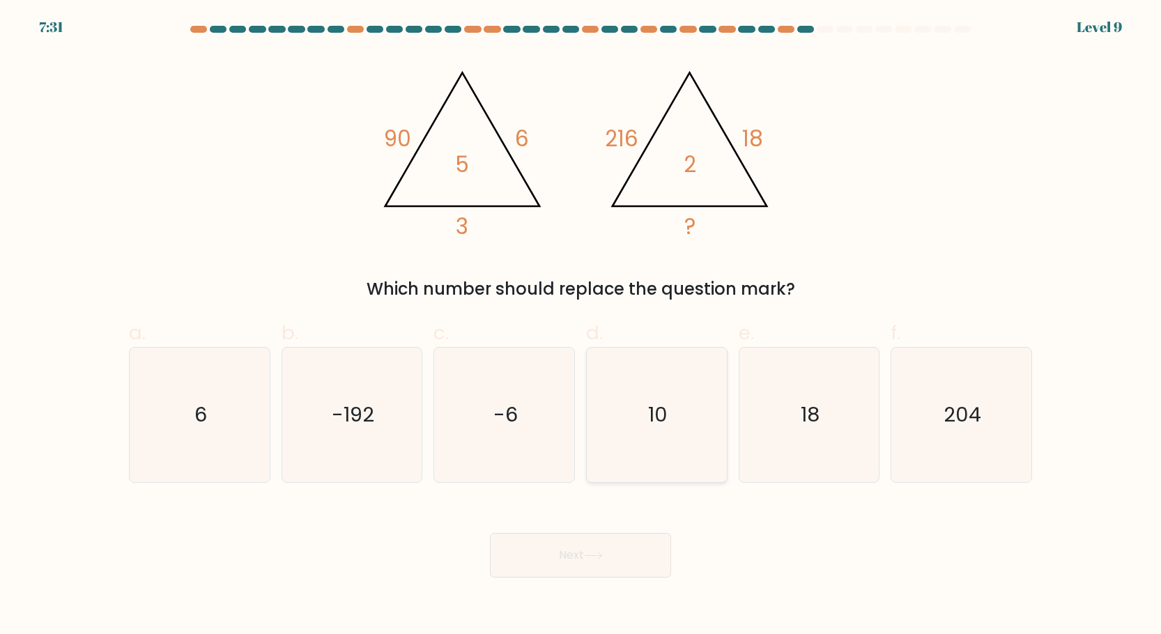
click at [695, 459] on icon "10" at bounding box center [657, 415] width 135 height 135
click at [581, 326] on input "d. 10" at bounding box center [581, 321] width 1 height 9
radio input "true"
click at [636, 550] on button "Next" at bounding box center [580, 555] width 181 height 45
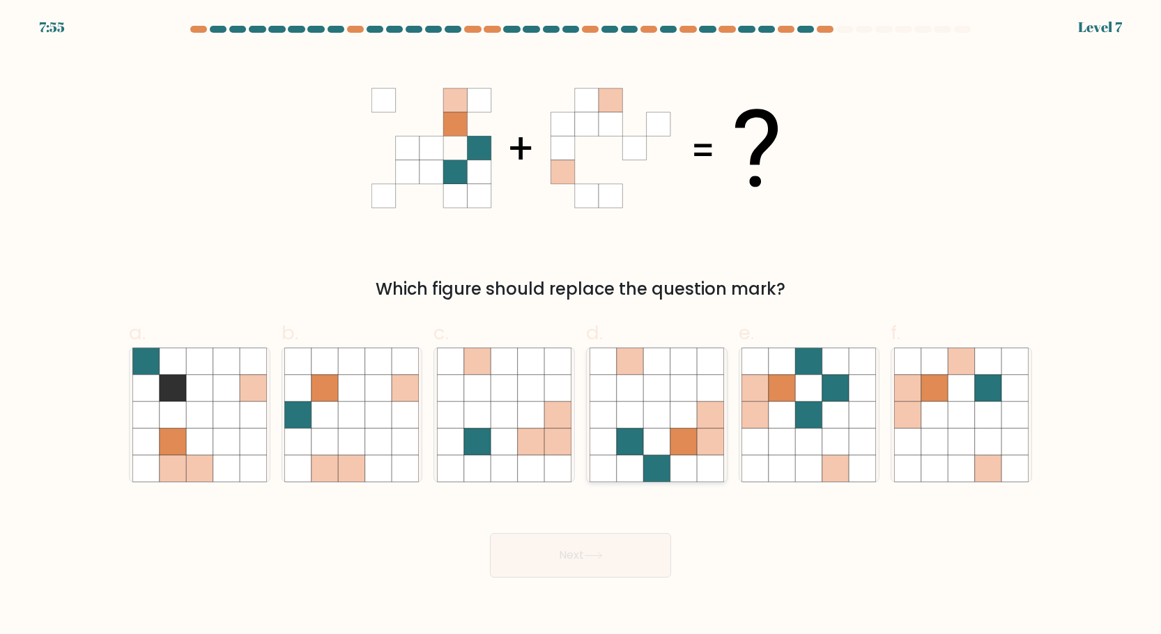
click at [647, 440] on icon at bounding box center [656, 442] width 26 height 26
click at [581, 326] on input "d." at bounding box center [581, 321] width 1 height 9
radio input "true"
click at [620, 549] on button "Next" at bounding box center [580, 555] width 181 height 45
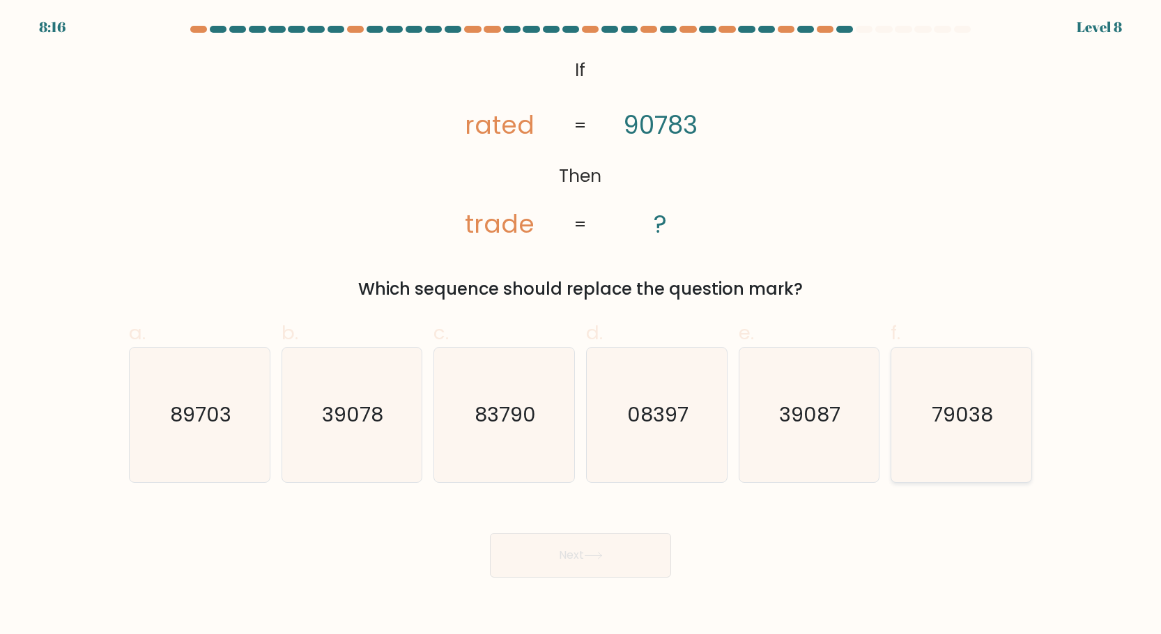
click at [902, 445] on icon "79038" at bounding box center [961, 415] width 135 height 135
click at [581, 326] on input "f. 79038" at bounding box center [581, 321] width 1 height 9
radio input "true"
click at [596, 551] on button "Next" at bounding box center [580, 555] width 181 height 45
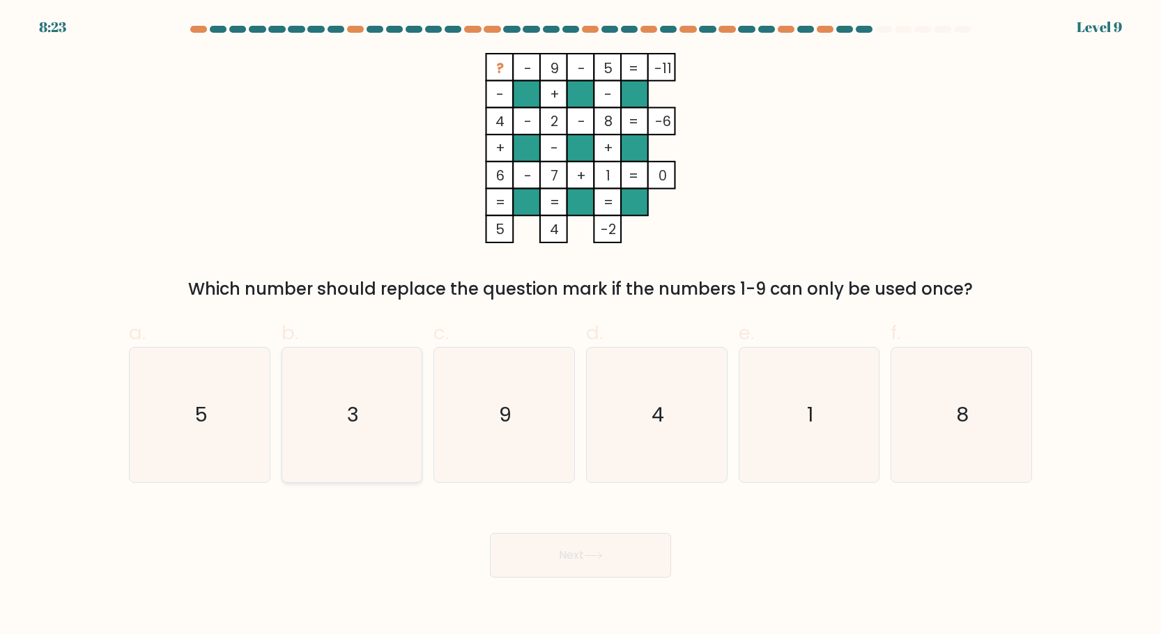
click at [376, 440] on icon "3" at bounding box center [351, 415] width 135 height 135
click at [581, 326] on input "b. 3" at bounding box center [581, 321] width 1 height 9
radio input "true"
click at [600, 551] on button "Next" at bounding box center [580, 555] width 181 height 45
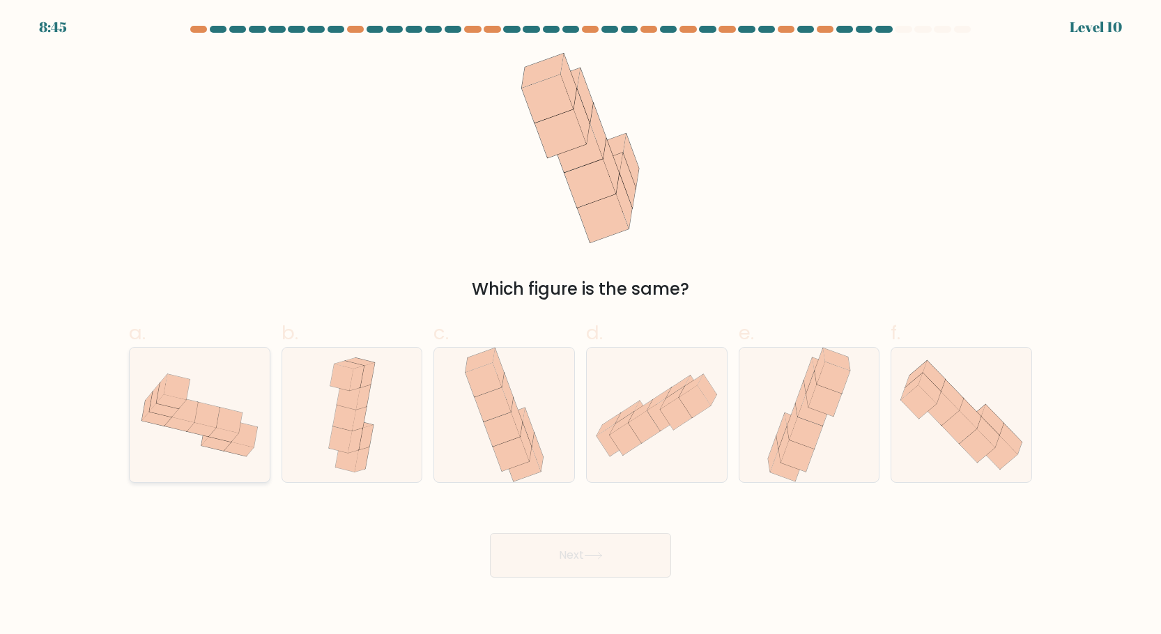
click at [190, 427] on icon at bounding box center [200, 429] width 29 height 14
click at [581, 326] on input "a." at bounding box center [581, 321] width 1 height 9
radio input "true"
click at [539, 563] on button "Next" at bounding box center [580, 555] width 181 height 45
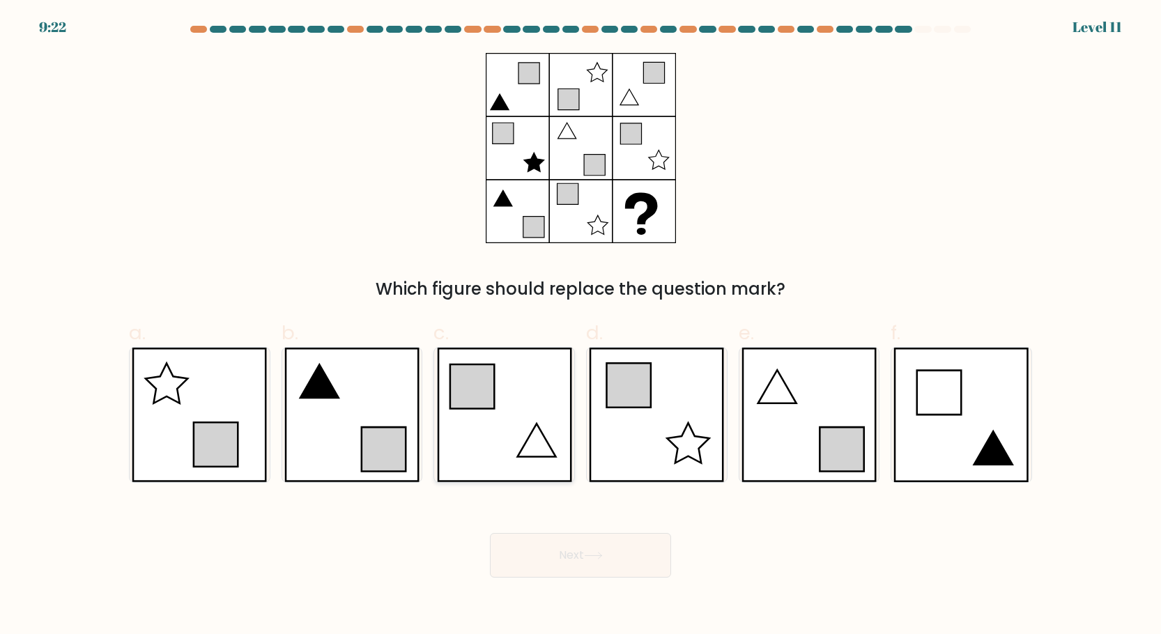
click at [498, 420] on icon at bounding box center [504, 415] width 135 height 135
click at [581, 326] on input "c." at bounding box center [581, 321] width 1 height 9
radio input "true"
click at [591, 547] on button "Next" at bounding box center [580, 555] width 181 height 45
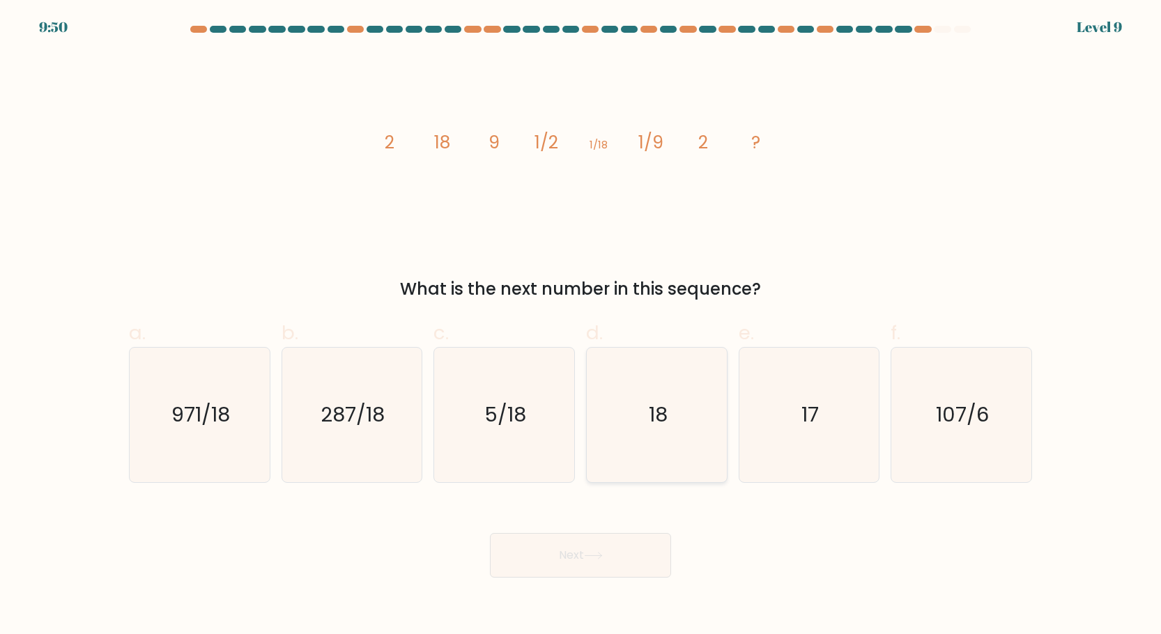
click at [628, 456] on icon "18" at bounding box center [657, 415] width 135 height 135
click at [581, 326] on input "d. 18" at bounding box center [581, 321] width 1 height 9
radio input "true"
click at [639, 548] on button "Next" at bounding box center [580, 555] width 181 height 45
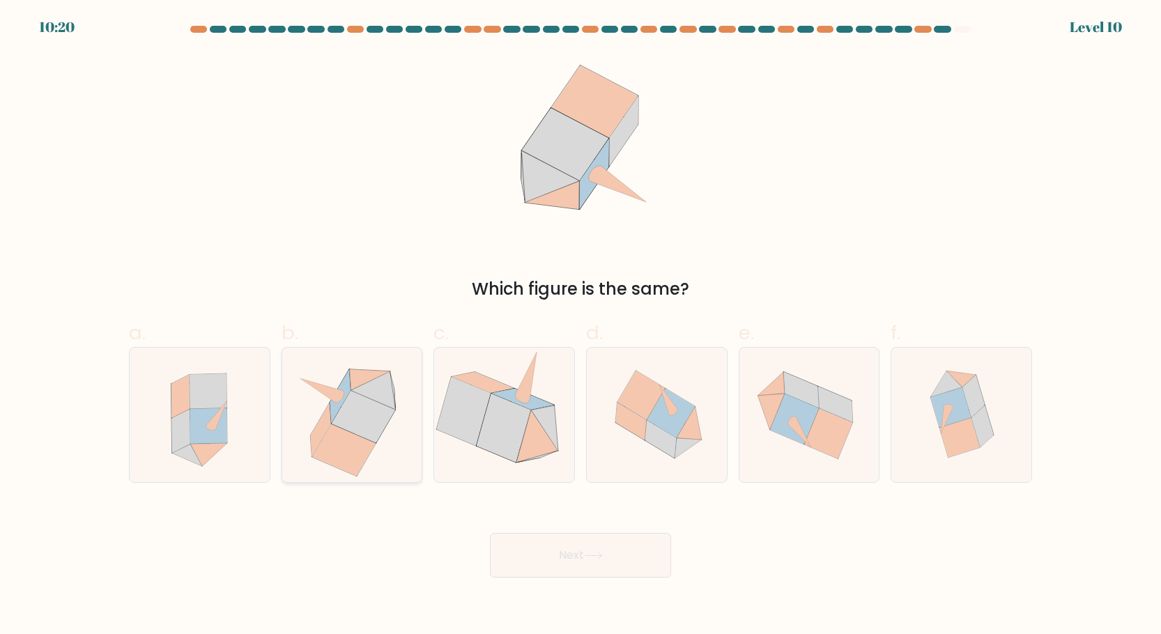
click at [375, 431] on icon at bounding box center [363, 417] width 63 height 52
click at [581, 326] on input "b." at bounding box center [581, 321] width 1 height 9
radio input "true"
click at [542, 554] on button "Next" at bounding box center [580, 555] width 181 height 45
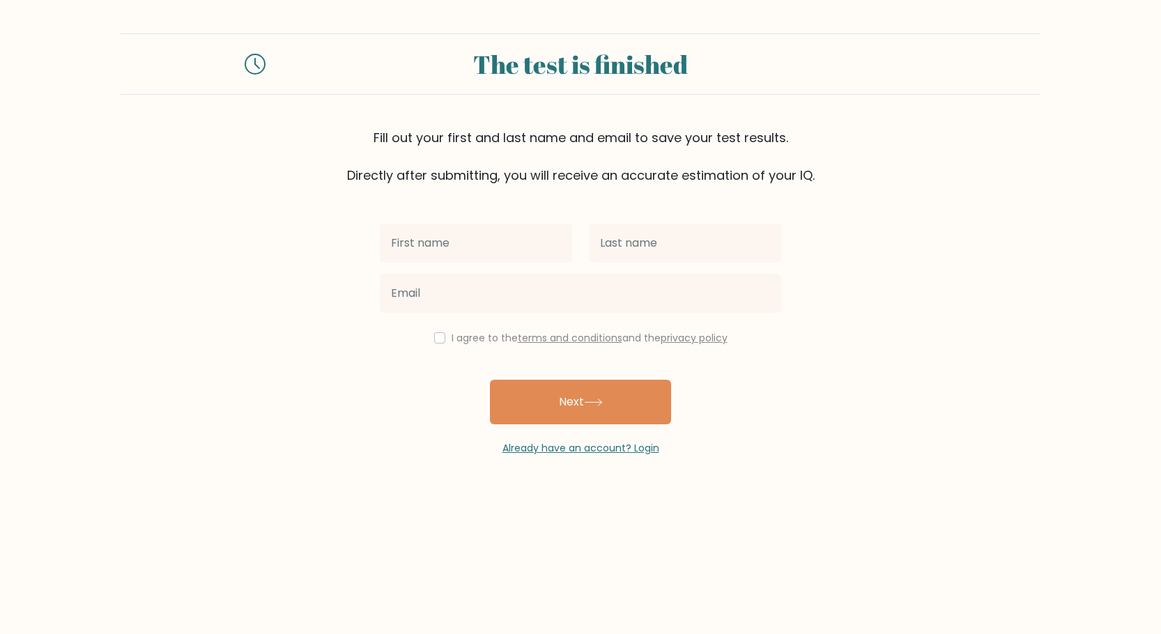
click at [542, 554] on body "The test is finished Fill out your first and last name and email to save your t…" at bounding box center [580, 317] width 1161 height 634
click at [500, 261] on input "text" at bounding box center [476, 243] width 192 height 39
type input "[PERSON_NAME]"
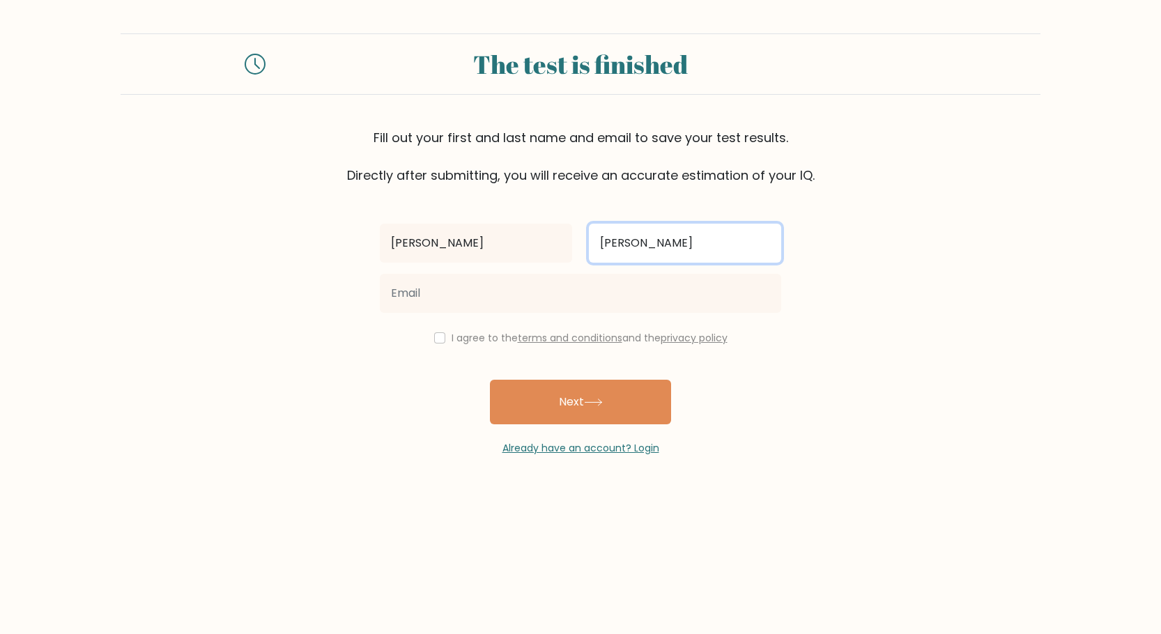
type input "[PERSON_NAME]"
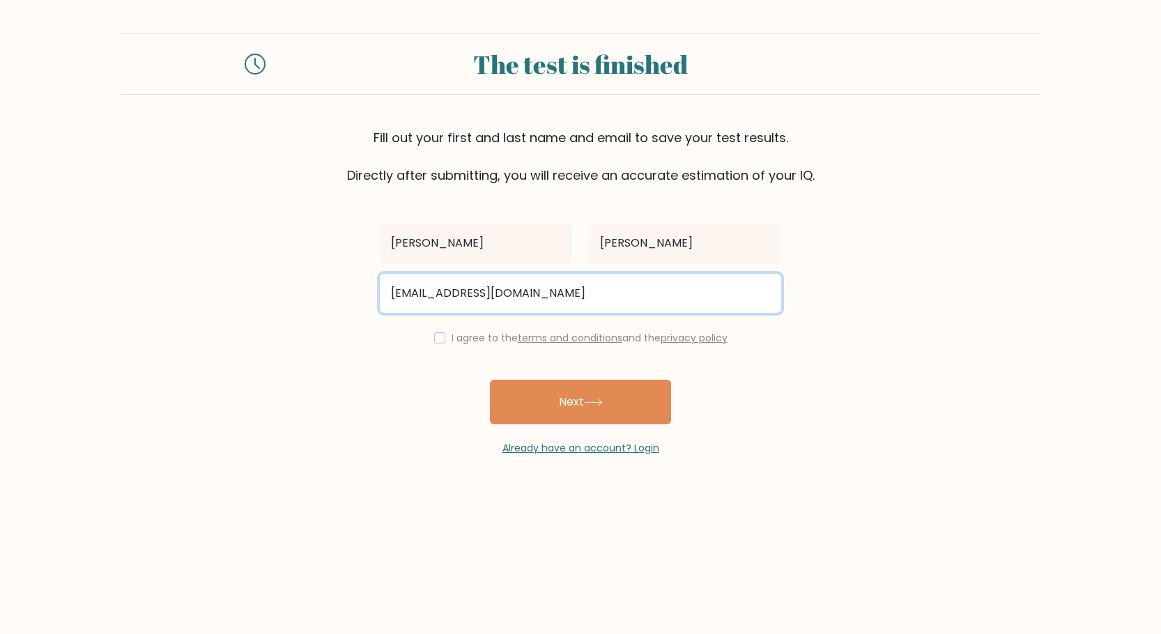
type input "[EMAIL_ADDRESS][DOMAIN_NAME]"
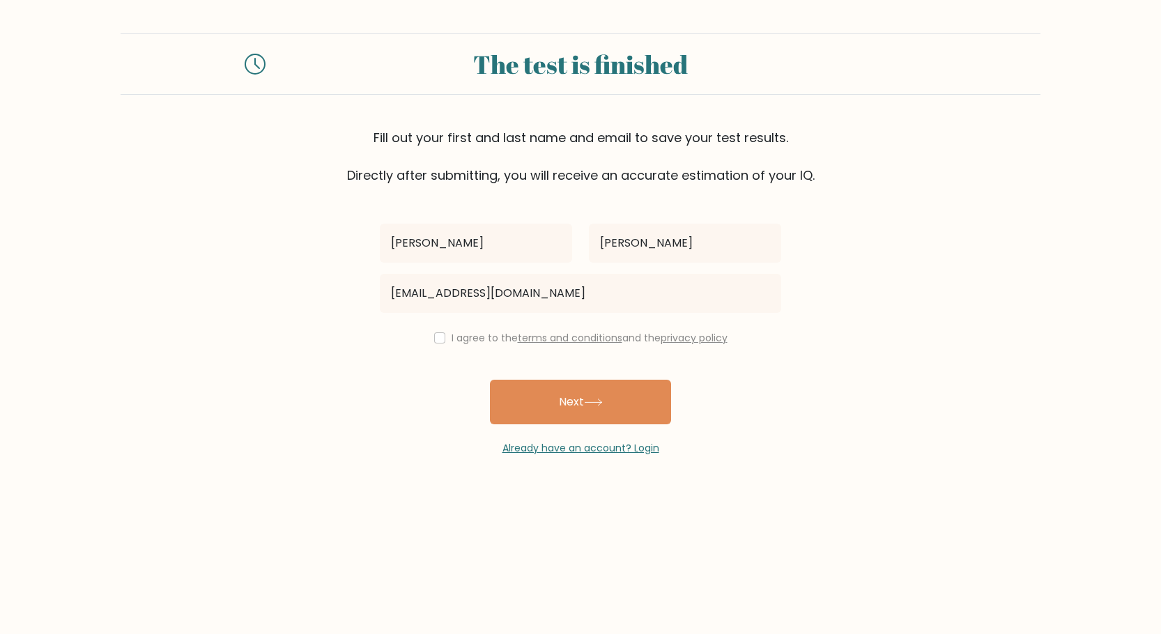
click at [445, 343] on div "I agree to the terms and conditions and the privacy policy" at bounding box center [580, 338] width 418 height 17
click at [437, 337] on input "checkbox" at bounding box center [439, 337] width 11 height 11
checkbox input "true"
click at [529, 418] on button "Next" at bounding box center [580, 402] width 181 height 45
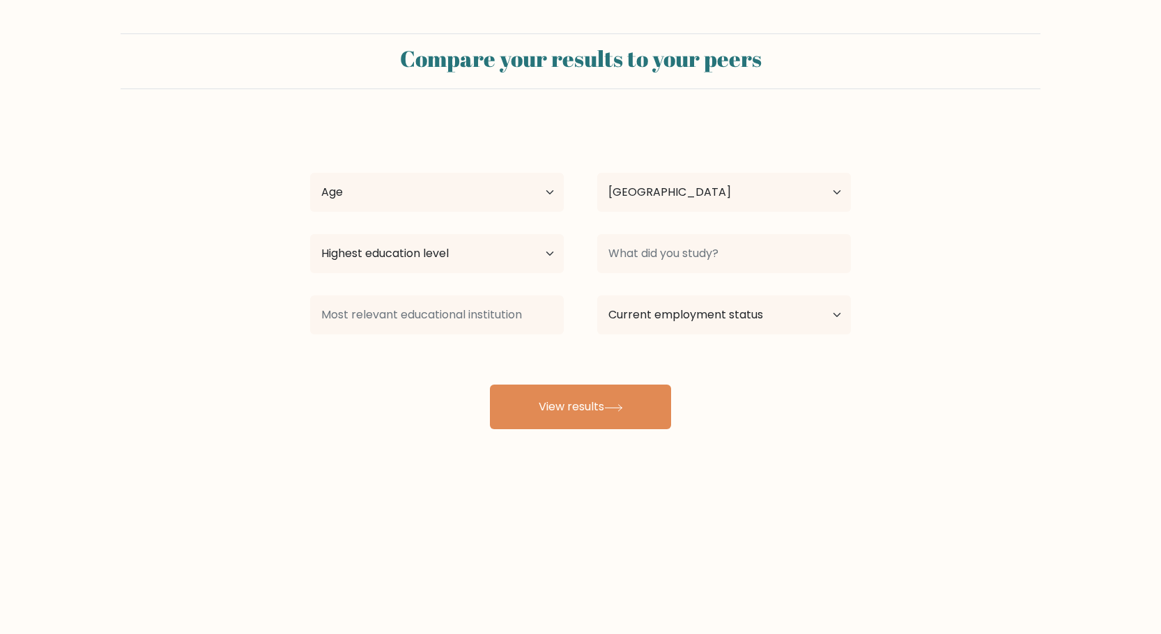
select select "US"
click at [450, 207] on select "Age Under 18 years old 18-24 years old 25-34 years old 35-44 years old 45-54 ye…" at bounding box center [437, 192] width 254 height 39
select select "18_24"
click at [310, 173] on select "Age Under 18 years old 18-24 years old 25-34 years old 35-44 years old 45-54 ye…" at bounding box center [437, 192] width 254 height 39
click at [401, 251] on select "Highest education level No schooling Primary Lower Secondary Upper Secondary Oc…" at bounding box center [437, 253] width 254 height 39
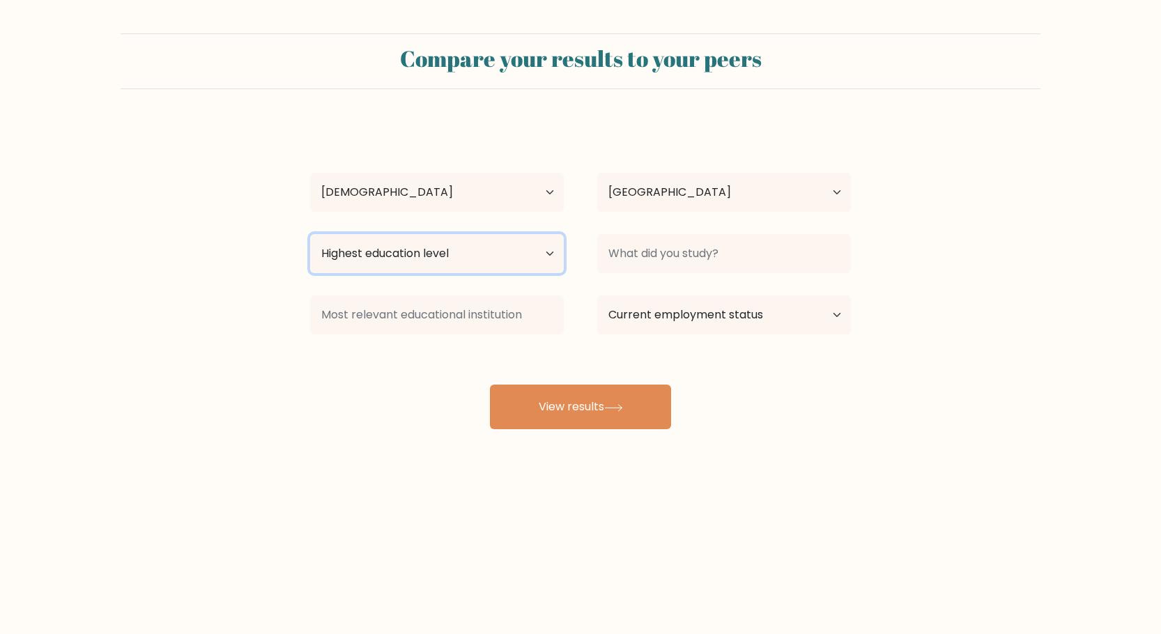
select select "bachelors_degree"
click at [310, 234] on select "Highest education level No schooling Primary Lower Secondary Upper Secondary Oc…" at bounding box center [437, 253] width 254 height 39
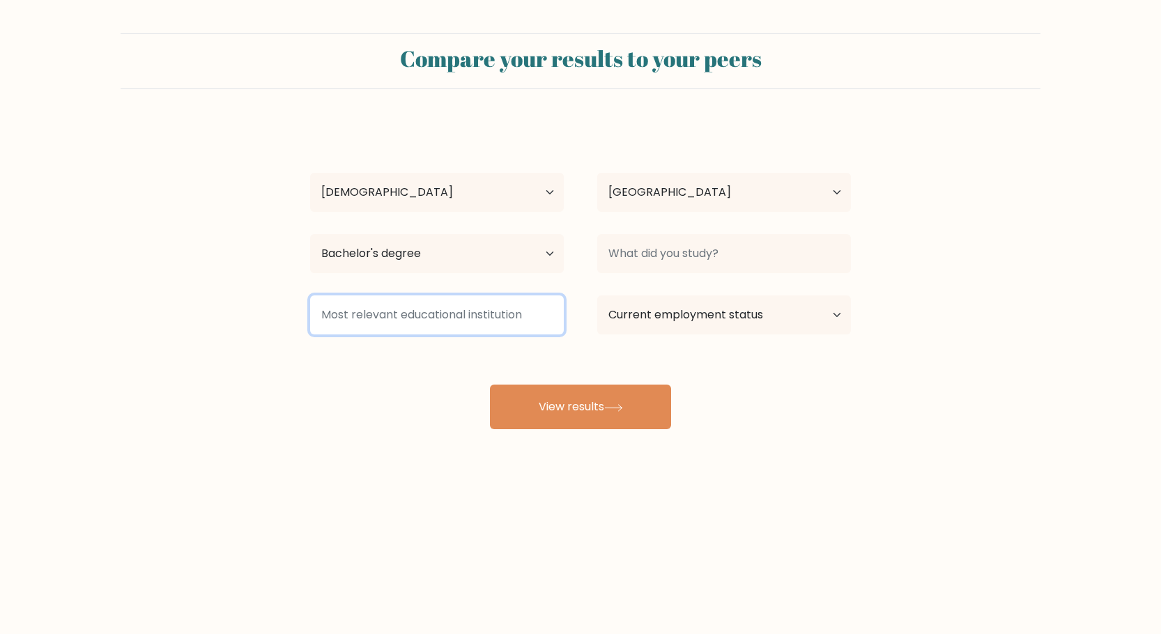
click at [425, 320] on input at bounding box center [437, 314] width 254 height 39
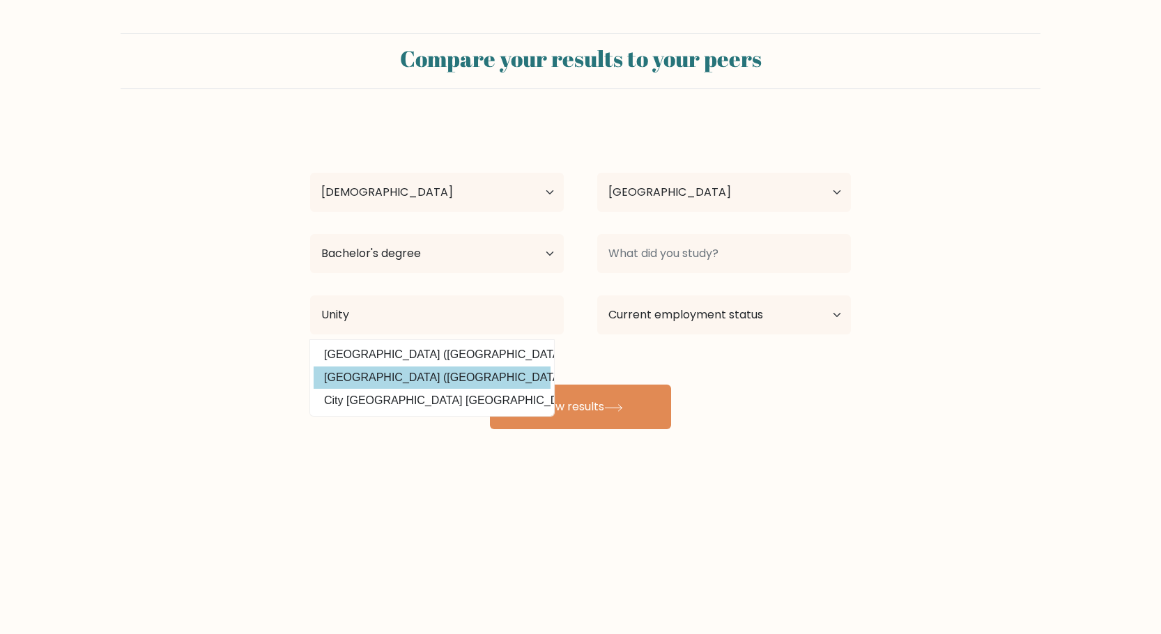
click at [433, 376] on option "Unity College (United States)" at bounding box center [432, 378] width 237 height 22
type input "[GEOGRAPHIC_DATA]"
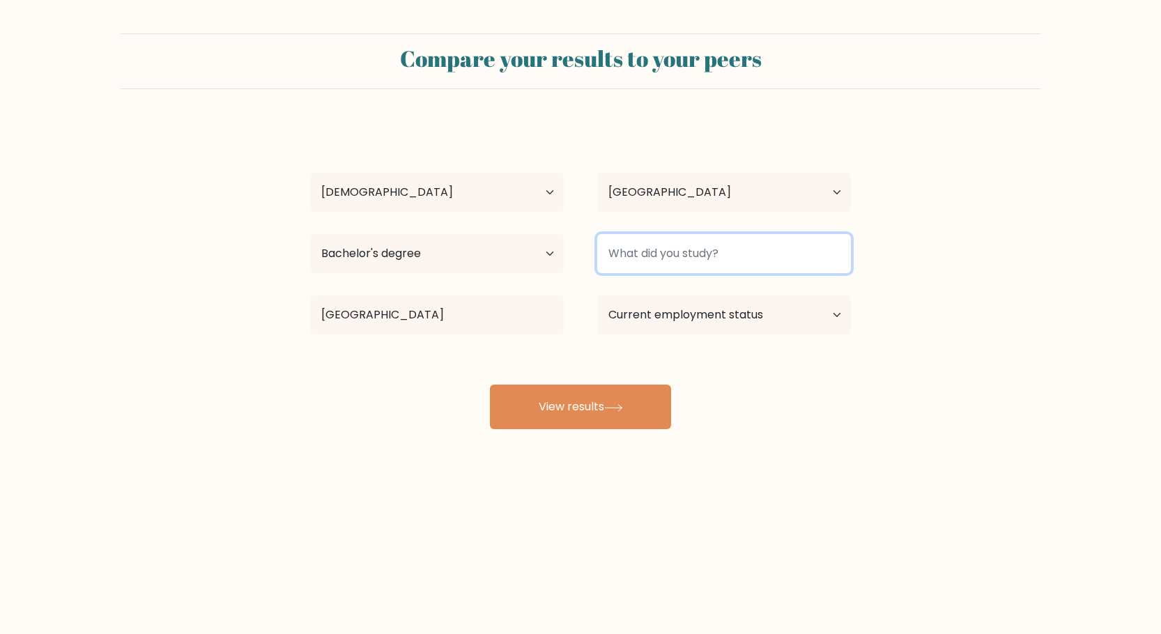
click at [685, 249] on input at bounding box center [724, 253] width 254 height 39
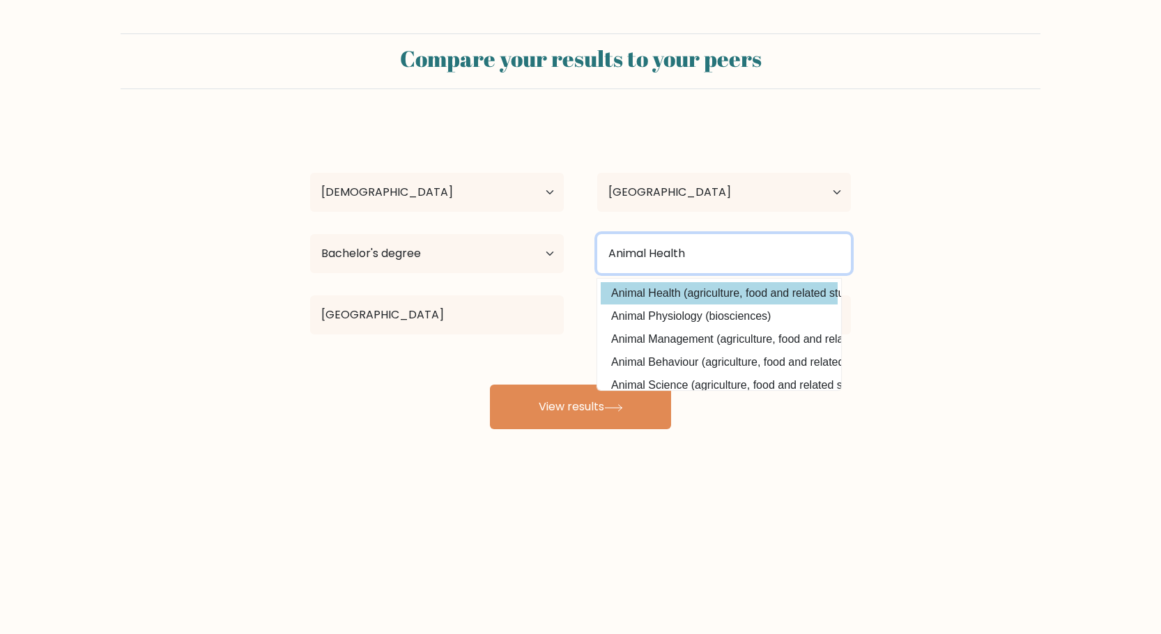
type input "Animal Health"
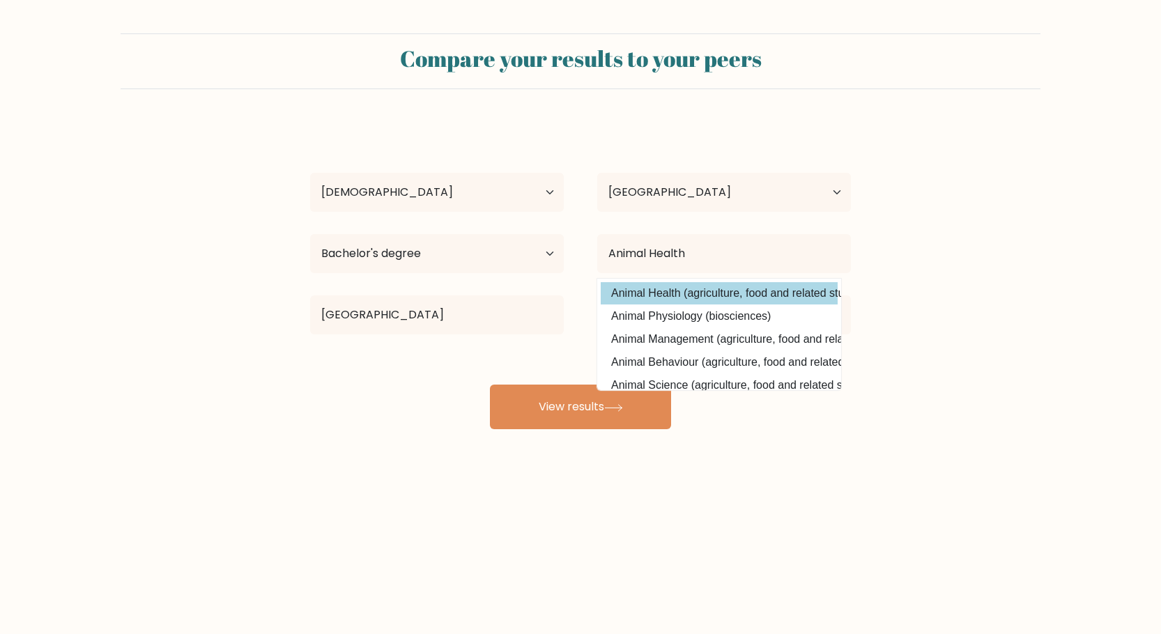
click at [722, 296] on option "Animal Health (agriculture, food and related studies)" at bounding box center [719, 293] width 237 height 22
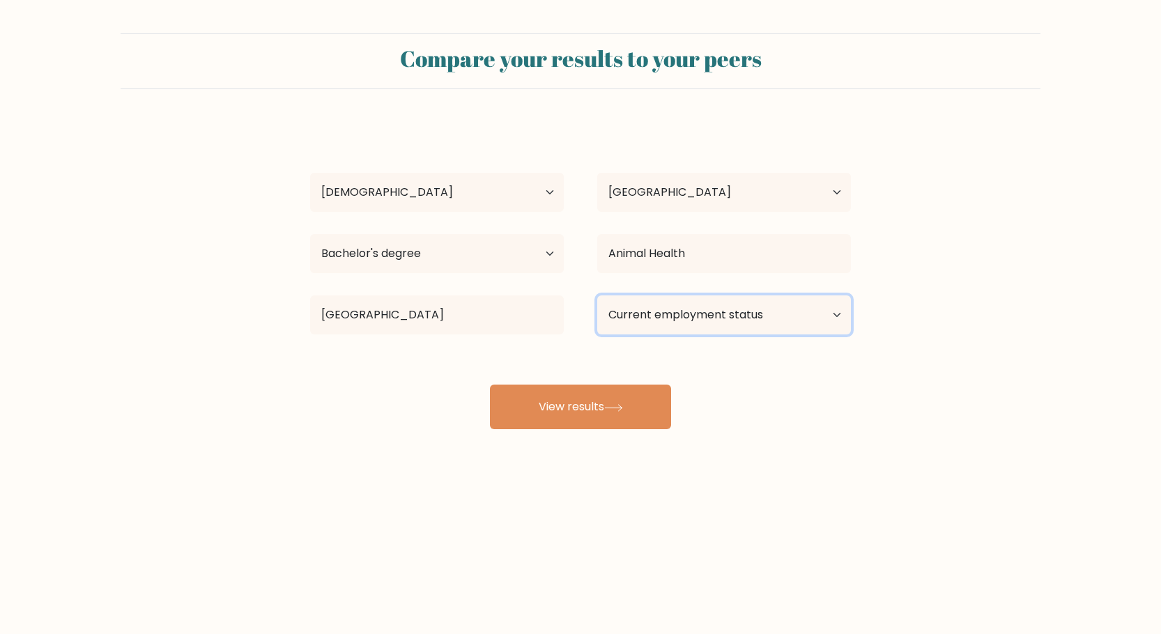
click at [725, 317] on select "Current employment status Employed Student Retired Other / prefer not to answer" at bounding box center [724, 314] width 254 height 39
select select "employed"
click at [597, 295] on select "Current employment status Employed Student Retired Other / prefer not to answer" at bounding box center [724, 314] width 254 height 39
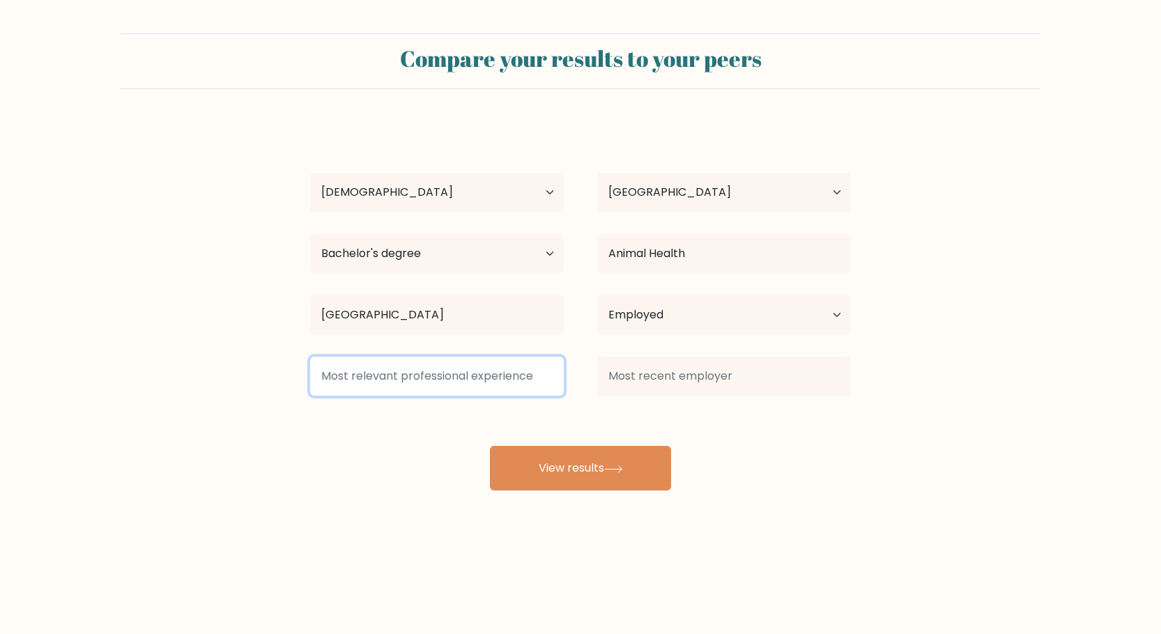
click at [493, 381] on input at bounding box center [437, 376] width 254 height 39
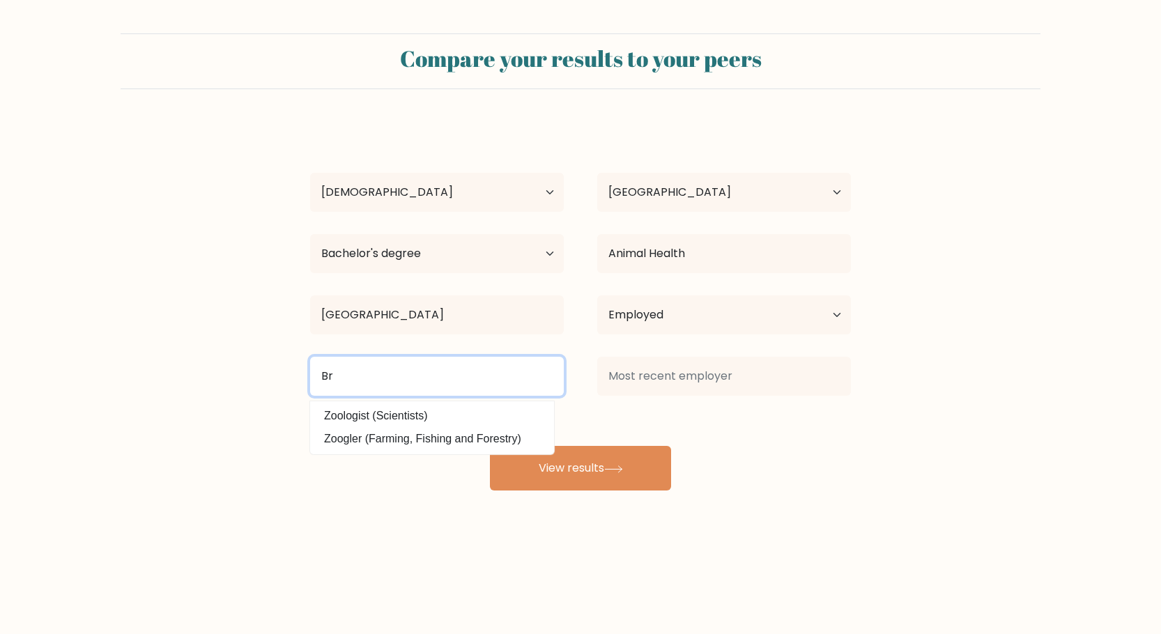
type input "B"
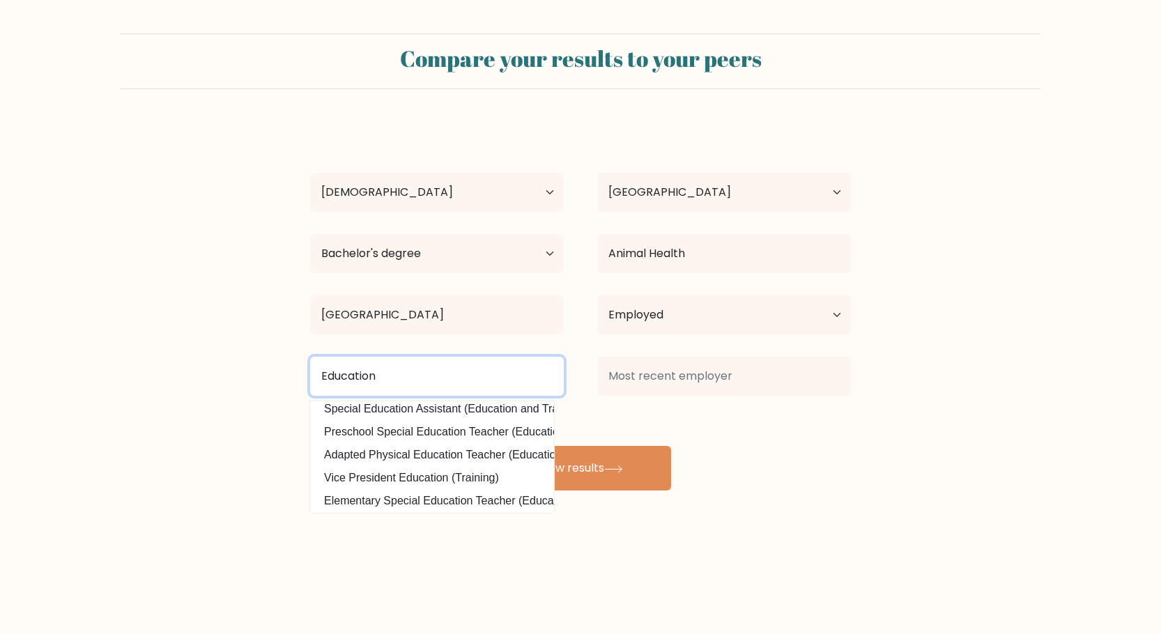
scroll to position [135, 0]
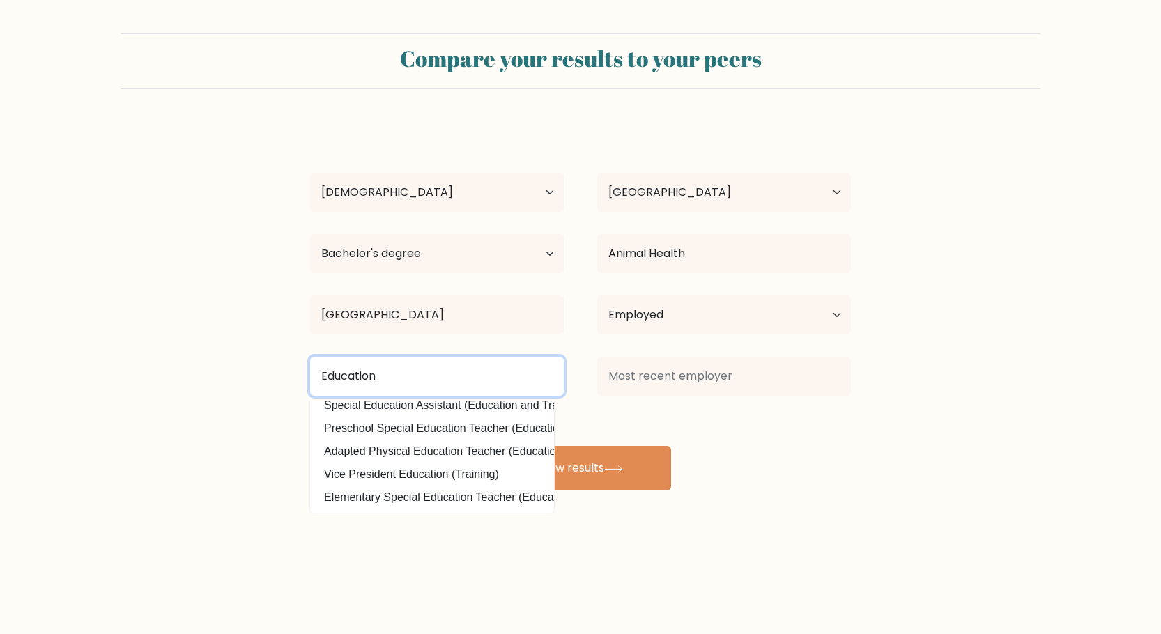
type input "Education"
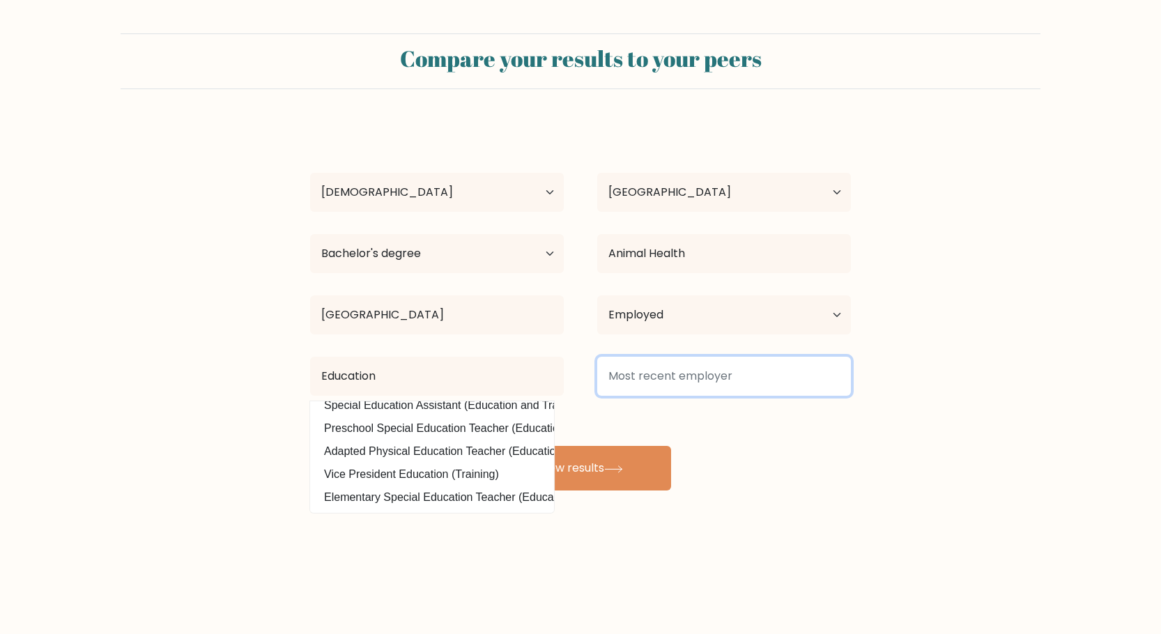
click at [699, 391] on input at bounding box center [724, 376] width 254 height 39
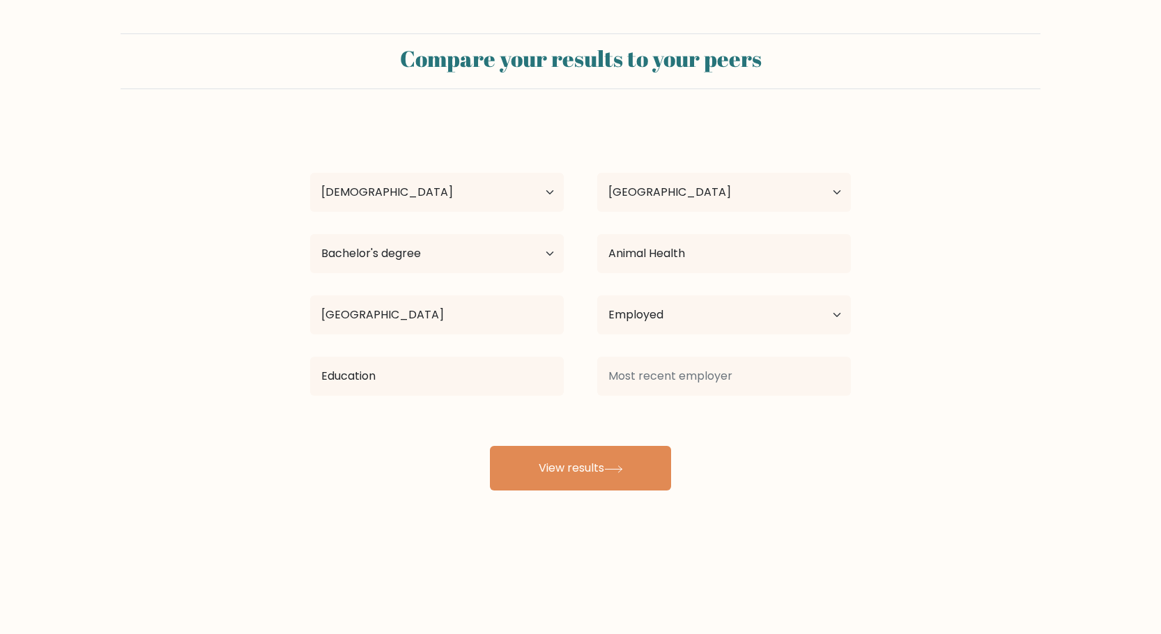
click at [726, 449] on div "Annabelle Hinojosa Age Under 18 years old 18-24 years old 25-34 years old 35-44…" at bounding box center [581, 307] width 558 height 368
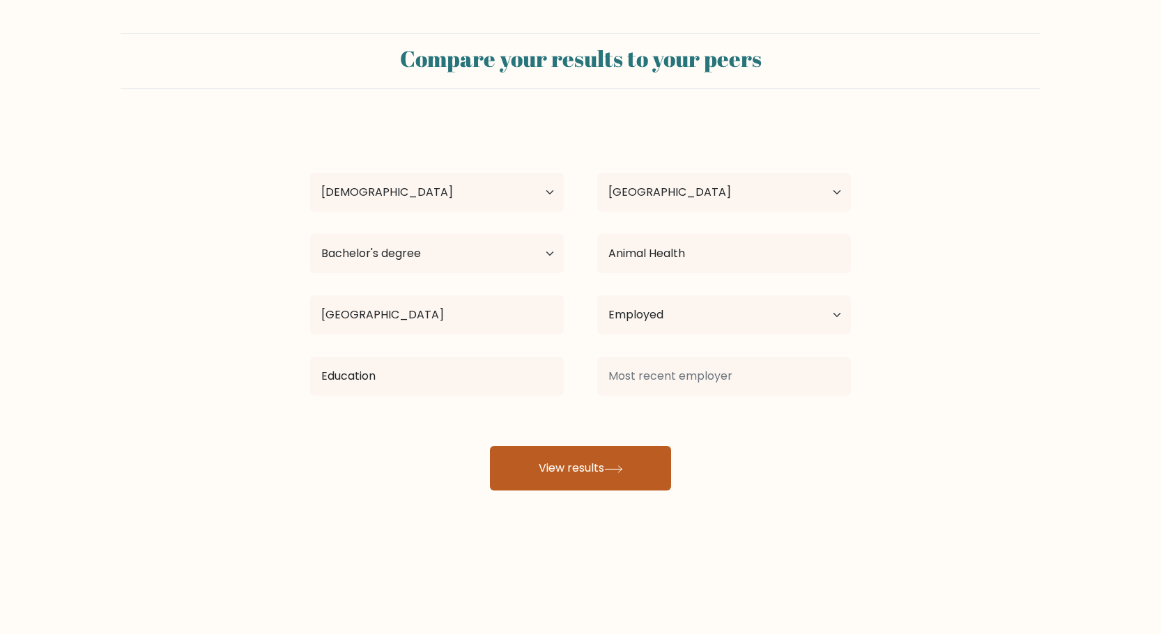
click at [589, 487] on button "View results" at bounding box center [580, 468] width 181 height 45
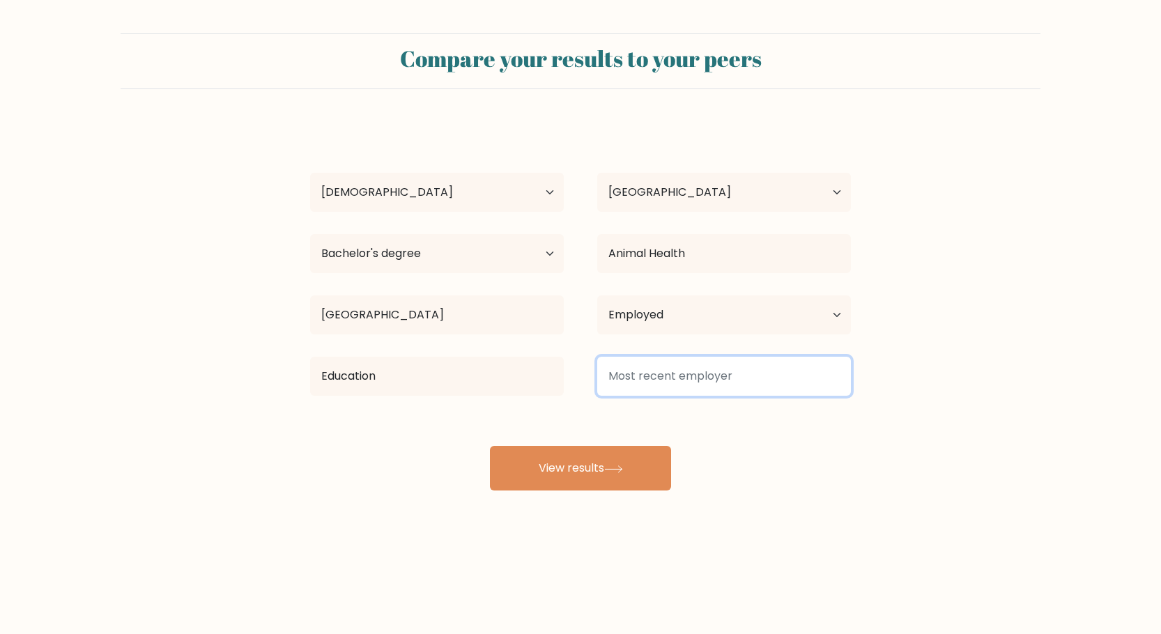
click at [662, 374] on input at bounding box center [724, 376] width 254 height 39
type input "Z"
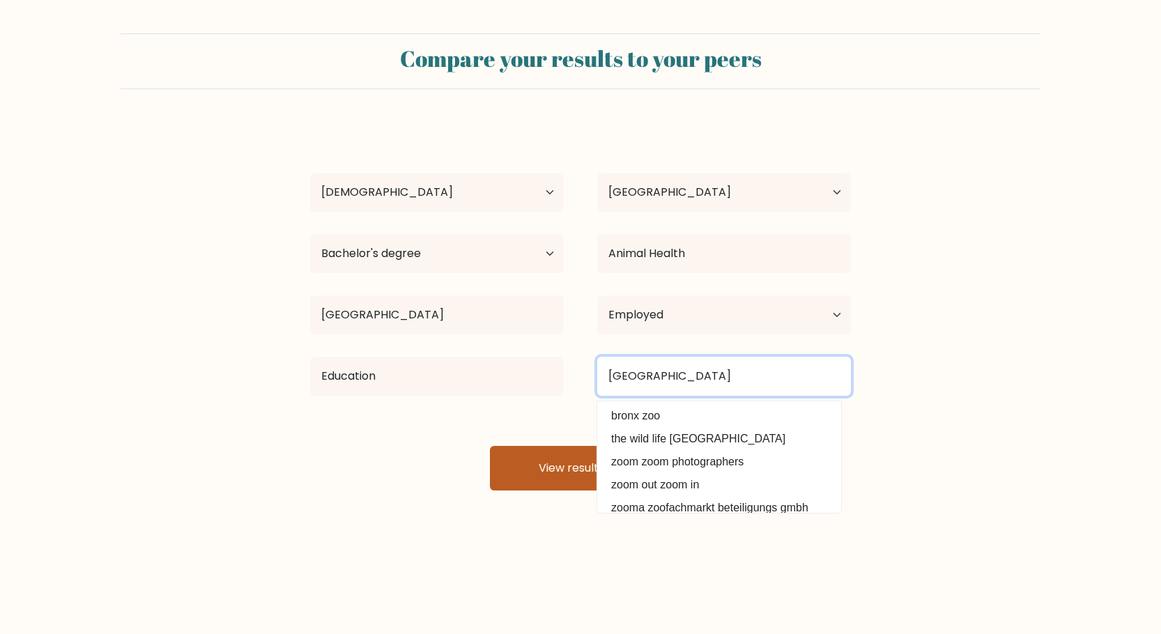
type input "Bronx Zoo"
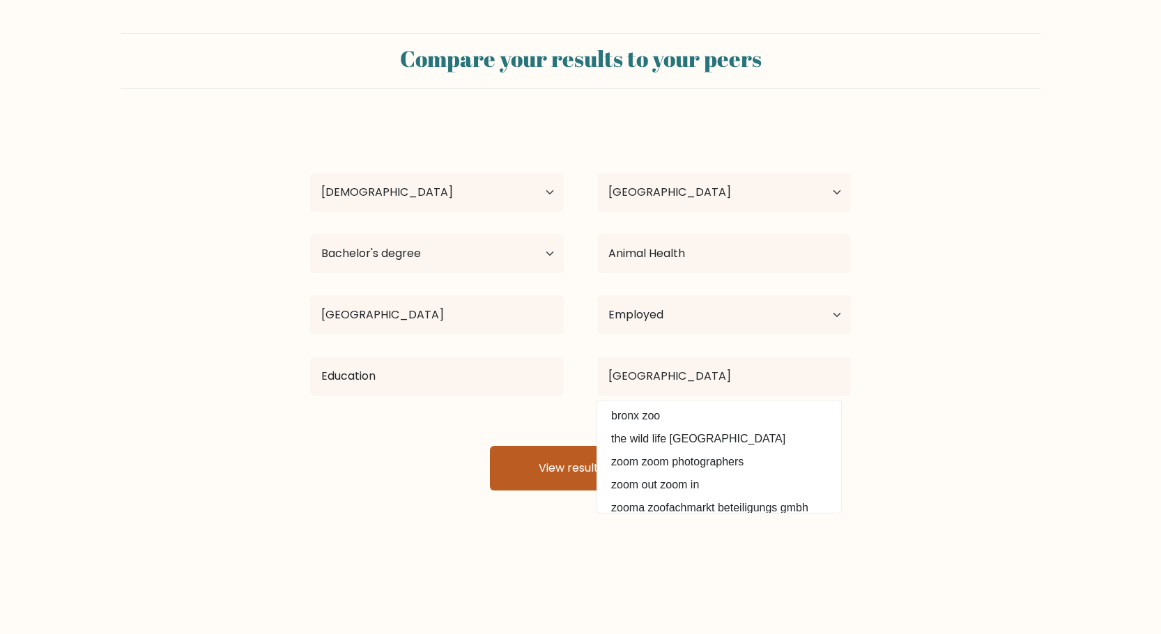
click at [564, 447] on button "View results" at bounding box center [580, 468] width 181 height 45
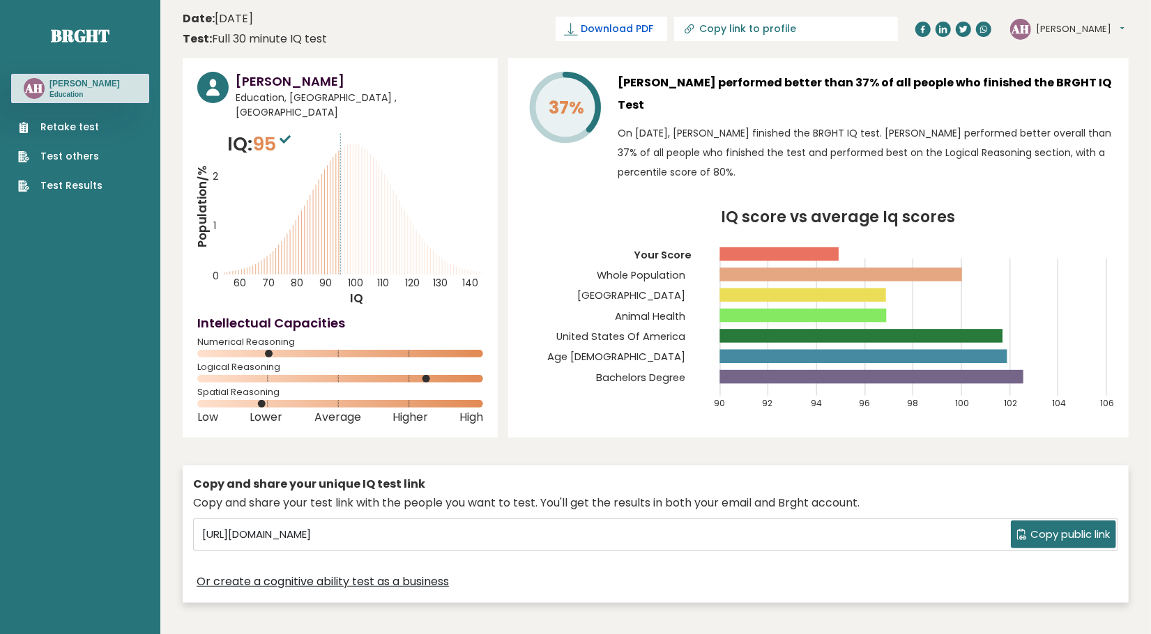
click at [653, 25] on span "Download PDF" at bounding box center [617, 29] width 72 height 15
click at [528, 68] on div "37% [PERSON_NAME] performed better than 37% of all people who finished the BRGH…" at bounding box center [818, 248] width 620 height 380
